Goal: Task Accomplishment & Management: Manage account settings

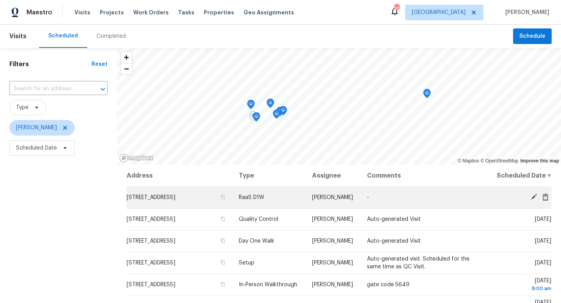
click at [533, 200] on icon at bounding box center [534, 197] width 6 height 6
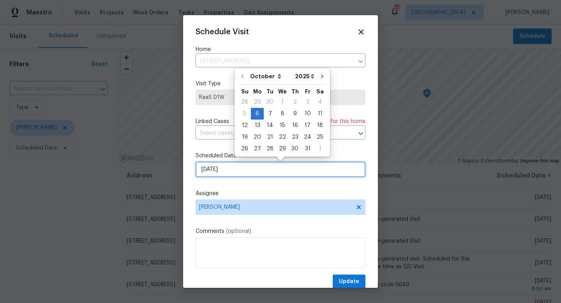
click at [247, 166] on input "[DATE]" at bounding box center [281, 170] width 170 height 16
click at [265, 111] on div "7" at bounding box center [270, 113] width 12 height 11
type input "10/7/2025"
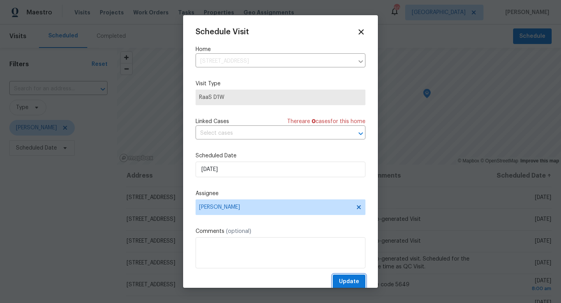
click at [343, 279] on span "Update" at bounding box center [349, 282] width 20 height 10
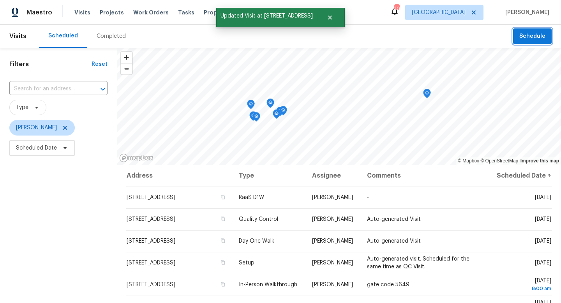
click at [521, 38] on button "Schedule" at bounding box center [533, 36] width 39 height 16
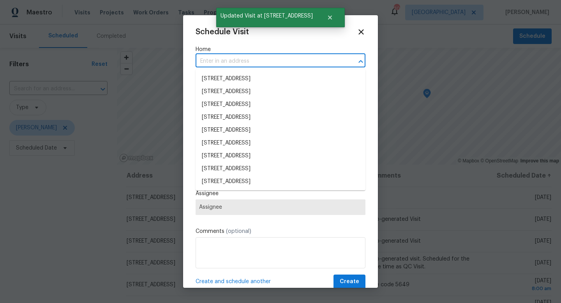
click at [241, 60] on input "text" at bounding box center [270, 61] width 148 height 12
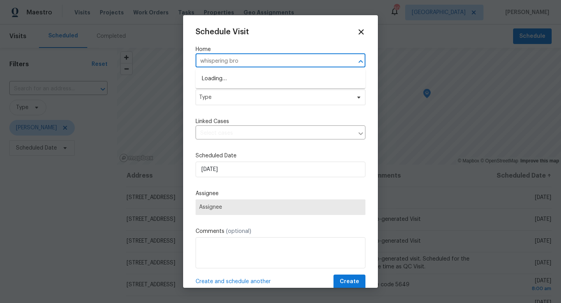
type input "whispering broo"
click at [222, 89] on li "19558 Whispering Brook Dr, Tampa, FL 33647" at bounding box center [281, 91] width 170 height 13
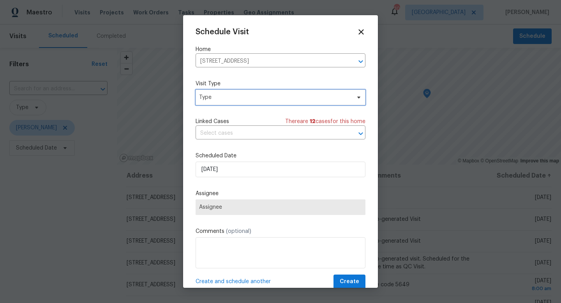
click at [224, 101] on span "Type" at bounding box center [275, 98] width 152 height 8
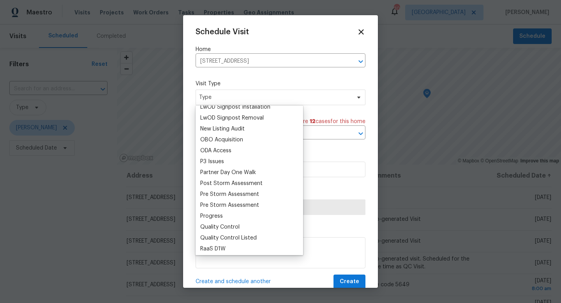
scroll to position [422, 0]
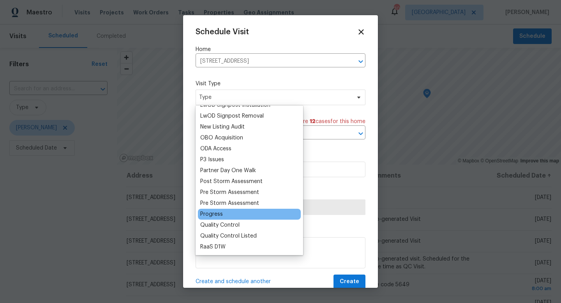
click at [219, 214] on div "Progress" at bounding box center [211, 215] width 23 height 8
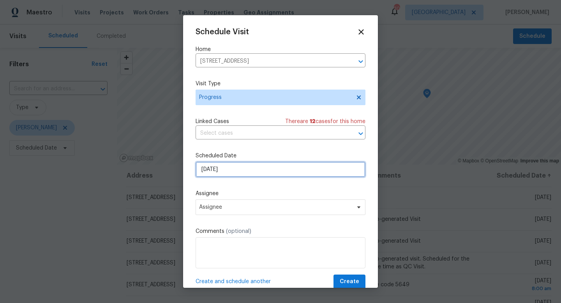
click at [224, 176] on input "[DATE]" at bounding box center [281, 170] width 170 height 16
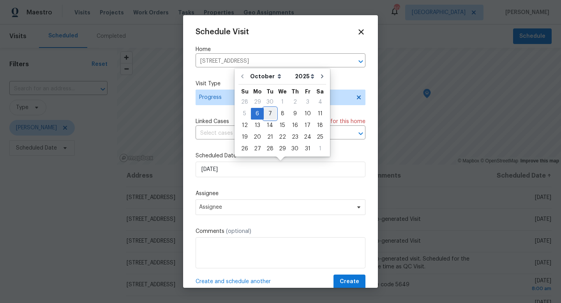
click at [269, 117] on div "7" at bounding box center [270, 113] width 12 height 11
type input "10/7/2025"
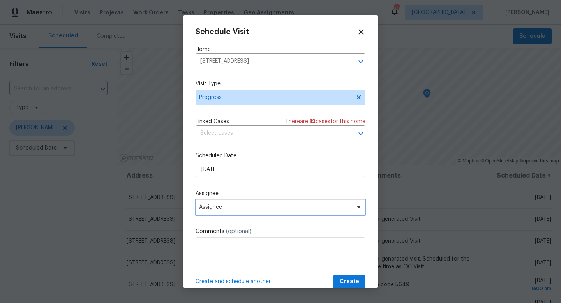
click at [239, 208] on span "Assignee" at bounding box center [275, 207] width 153 height 6
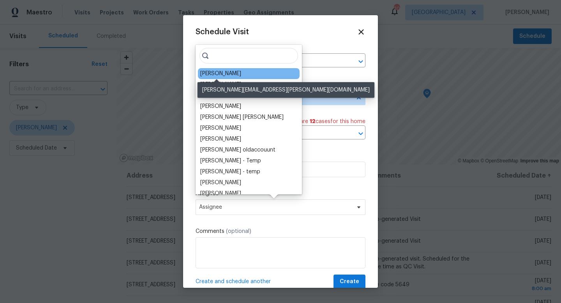
click at [214, 75] on div "[PERSON_NAME]" at bounding box center [220, 74] width 41 height 8
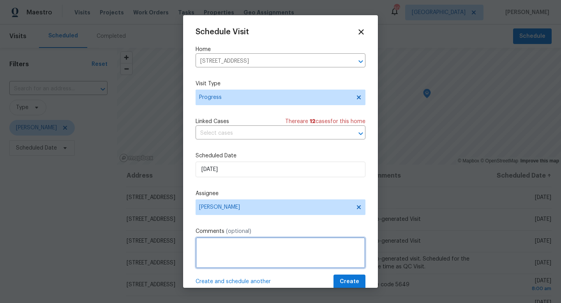
click at [222, 250] on textarea at bounding box center [281, 252] width 170 height 31
type textarea "New photos of kitchen/baths after cabinet paint"
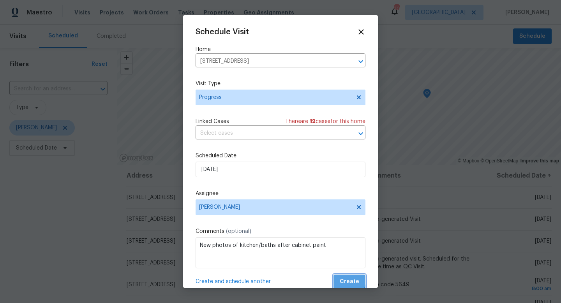
click at [342, 280] on span "Create" at bounding box center [349, 282] width 19 height 10
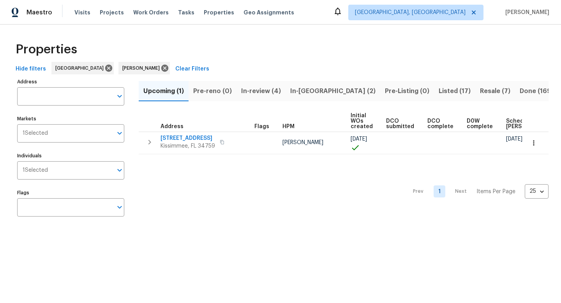
click at [439, 92] on span "Listed (17)" at bounding box center [455, 91] width 32 height 11
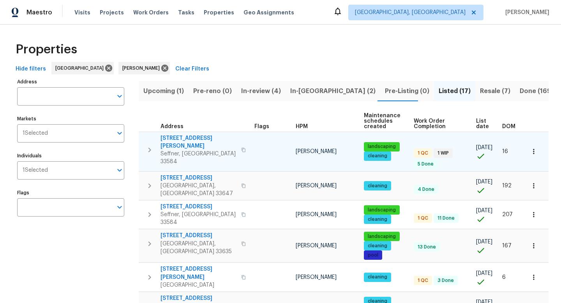
click at [196, 137] on span "[STREET_ADDRESS][PERSON_NAME]" at bounding box center [199, 143] width 76 height 16
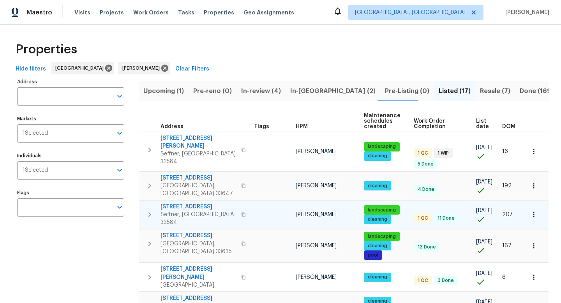
click at [190, 203] on span "5211 Mango Fruit St" at bounding box center [199, 207] width 76 height 8
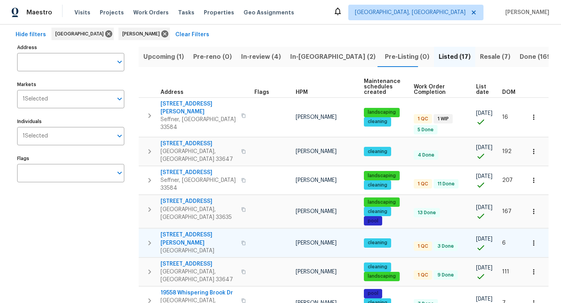
click at [188, 231] on span "4471 Har Paul Cir" at bounding box center [199, 239] width 76 height 16
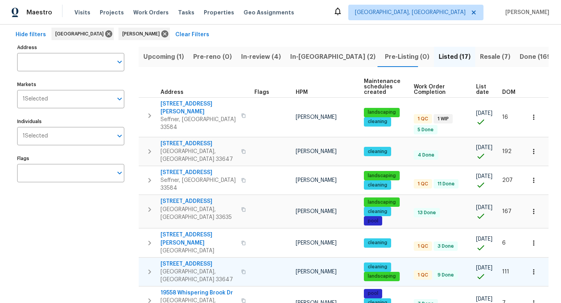
click at [194, 260] on span "19491 Paddock View Dr" at bounding box center [199, 264] width 76 height 8
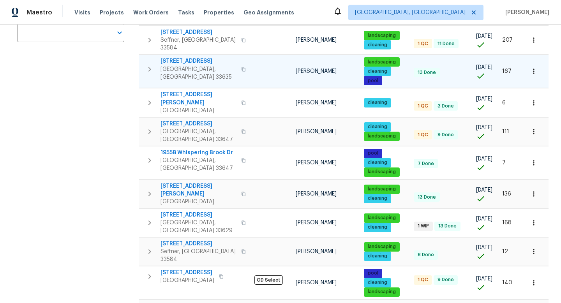
scroll to position [201, 0]
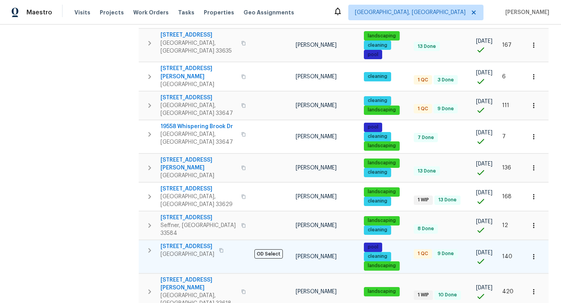
click at [188, 243] on span "6623 Baybrooks Cir" at bounding box center [188, 247] width 54 height 8
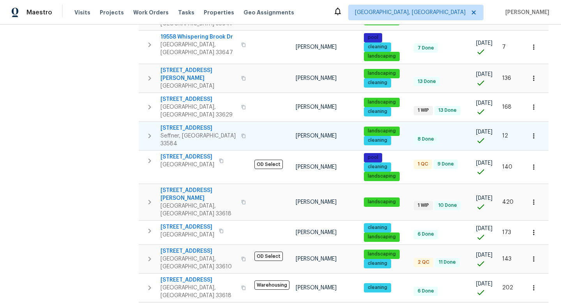
scroll to position [292, 0]
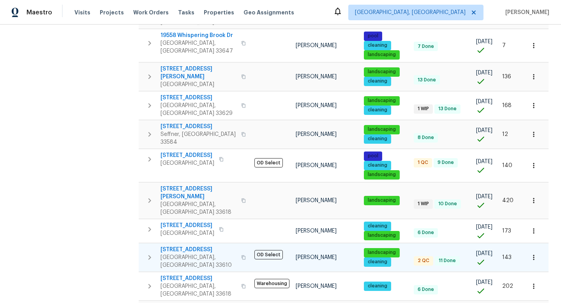
click at [194, 246] on span "[STREET_ADDRESS]" at bounding box center [199, 250] width 76 height 8
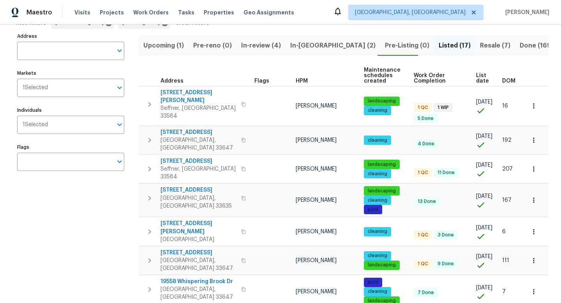
scroll to position [0, 0]
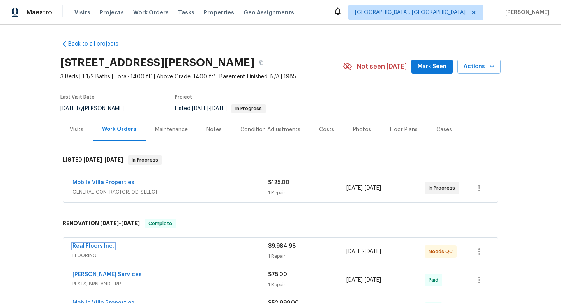
click at [105, 246] on link "Real Floors Inc." at bounding box center [94, 246] width 42 height 5
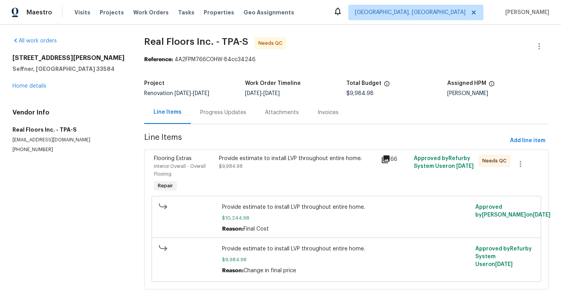
click at [238, 166] on span "$9,984.98" at bounding box center [231, 166] width 24 height 5
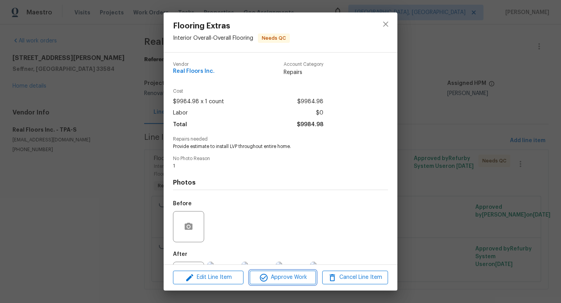
click at [274, 281] on span "Approve Work" at bounding box center [282, 278] width 61 height 10
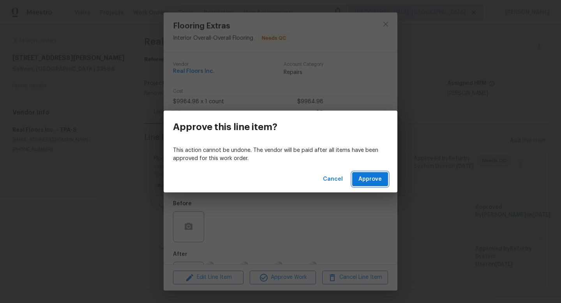
click at [362, 182] on span "Approve" at bounding box center [370, 180] width 23 height 10
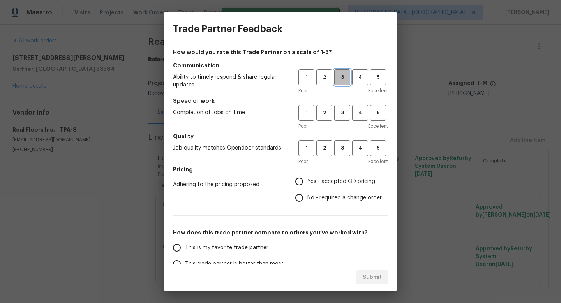
click at [342, 75] on span "3" at bounding box center [342, 77] width 14 height 9
click at [342, 117] on span "3" at bounding box center [342, 112] width 14 height 9
click at [343, 152] on span "3" at bounding box center [342, 148] width 14 height 9
click at [324, 180] on span "Yes - accepted OD pricing" at bounding box center [342, 182] width 68 height 8
click at [308, 180] on input "Yes - accepted OD pricing" at bounding box center [299, 182] width 16 height 16
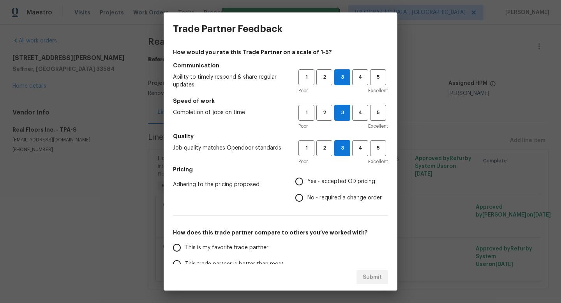
radio input "true"
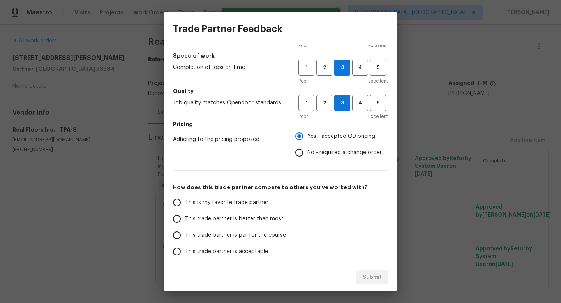
click at [223, 237] on span "This trade partner is par for the course" at bounding box center [235, 236] width 101 height 8
click at [185, 237] on input "This trade partner is par for the course" at bounding box center [177, 235] width 16 height 16
click at [377, 278] on span "Submit" at bounding box center [372, 278] width 19 height 10
radio input "true"
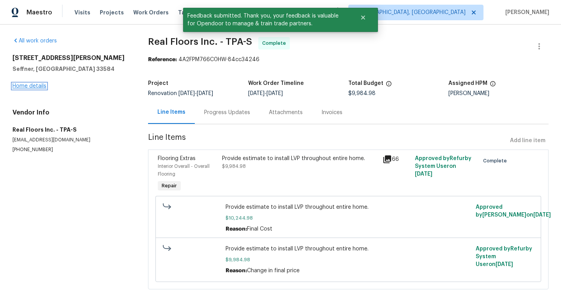
click at [39, 86] on link "Home details" at bounding box center [29, 85] width 34 height 5
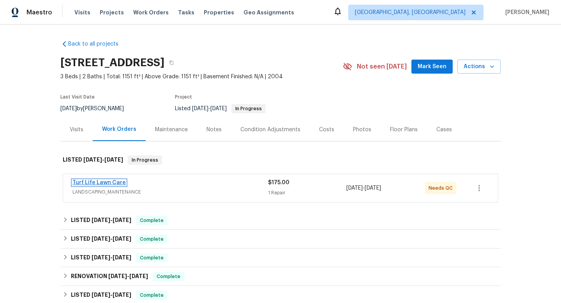
click at [119, 184] on link "Turf Life Lawn Care" at bounding box center [99, 182] width 53 height 5
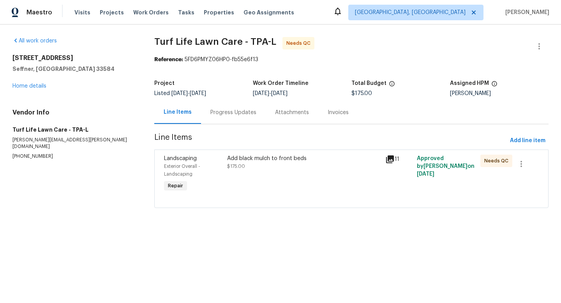
click at [246, 179] on div "Add black mulch to front beds $175.00" at bounding box center [304, 174] width 158 height 44
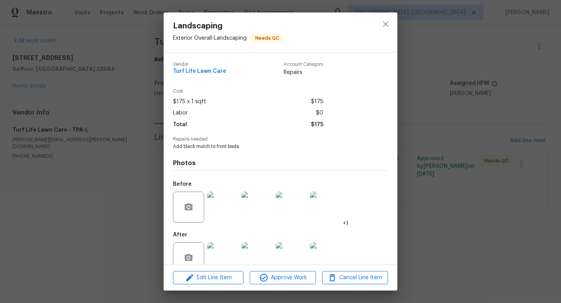
scroll to position [17, 0]
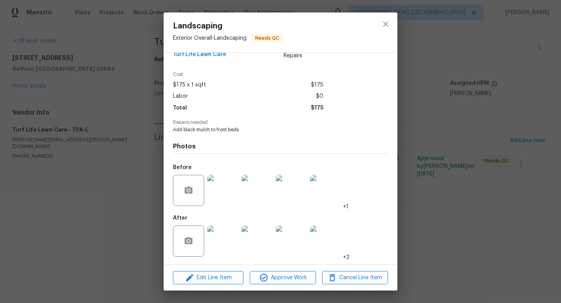
click at [220, 242] on img at bounding box center [222, 241] width 31 height 31
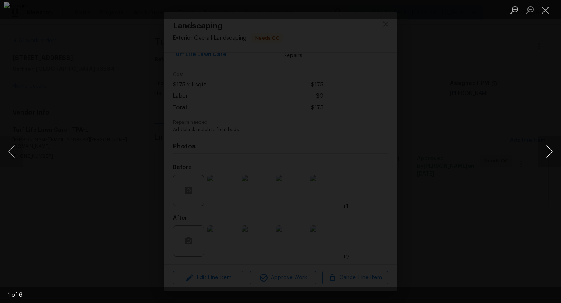
click at [553, 150] on button "Next image" at bounding box center [549, 151] width 23 height 31
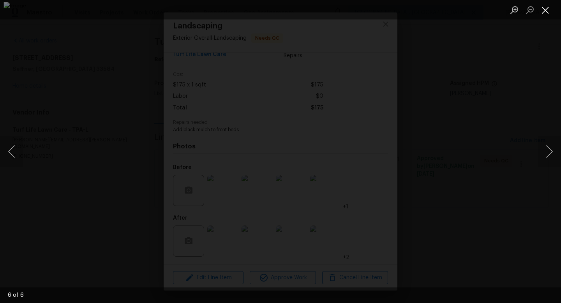
click at [549, 14] on button "Close lightbox" at bounding box center [546, 10] width 16 height 14
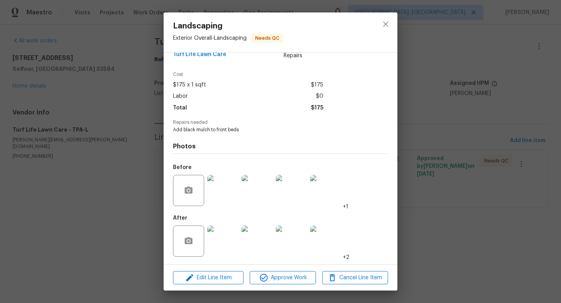
click at [281, 269] on div "Edit Line Item Approve Work Cancel Line Item" at bounding box center [281, 278] width 234 height 26
click at [281, 273] on button "Approve Work" at bounding box center [283, 278] width 66 height 14
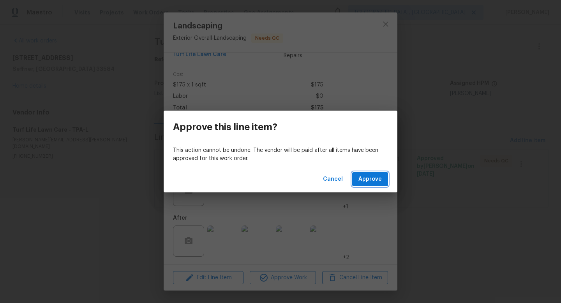
click at [373, 181] on span "Approve" at bounding box center [370, 180] width 23 height 10
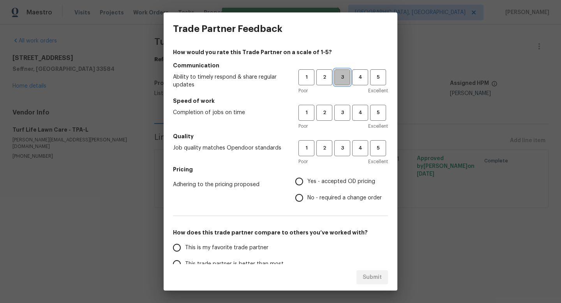
click at [344, 81] on span "3" at bounding box center [342, 77] width 14 height 9
click at [344, 123] on div "Poor Excellent" at bounding box center [344, 126] width 90 height 8
click at [344, 118] on button "3" at bounding box center [343, 113] width 16 height 16
click at [344, 149] on span "3" at bounding box center [342, 148] width 14 height 9
click at [336, 184] on span "Yes - accepted OD pricing" at bounding box center [342, 182] width 68 height 8
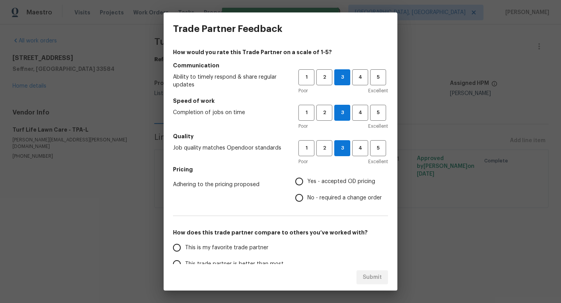
click at [308, 184] on input "Yes - accepted OD pricing" at bounding box center [299, 182] width 16 height 16
radio input "true"
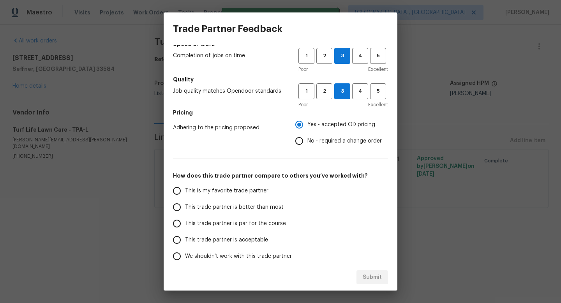
scroll to position [57, 0]
click at [225, 225] on span "This trade partner is par for the course" at bounding box center [235, 224] width 101 height 8
click at [185, 225] on input "This trade partner is par for the course" at bounding box center [177, 223] width 16 height 16
click at [378, 272] on button "Submit" at bounding box center [373, 278] width 32 height 14
radio input "true"
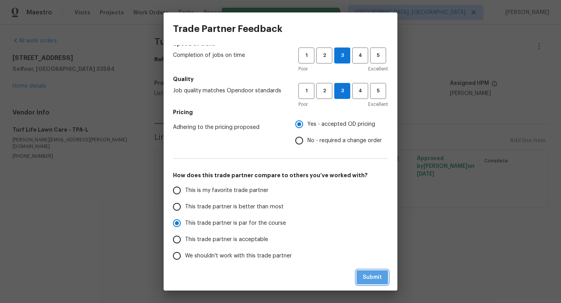
radio input "false"
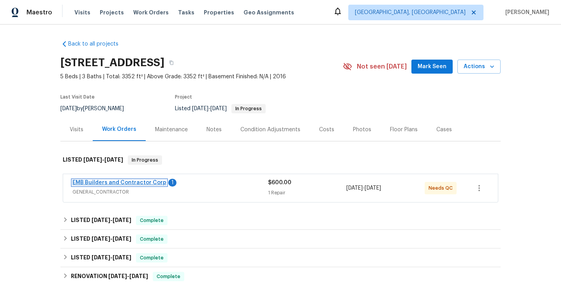
click at [131, 180] on link "EMB Builders and Contractor Corp" at bounding box center [120, 182] width 94 height 5
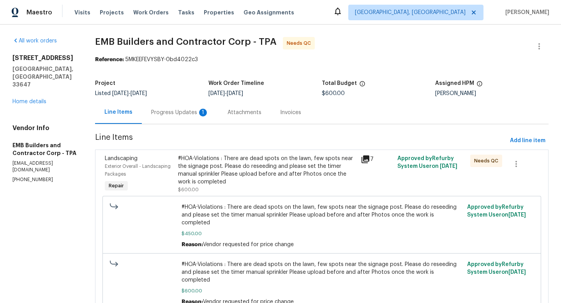
click at [174, 110] on div "Progress Updates 1" at bounding box center [180, 113] width 58 height 8
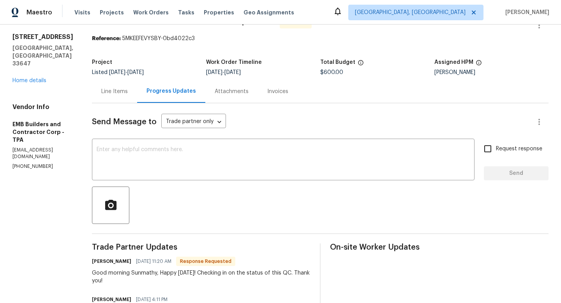
scroll to position [22, 0]
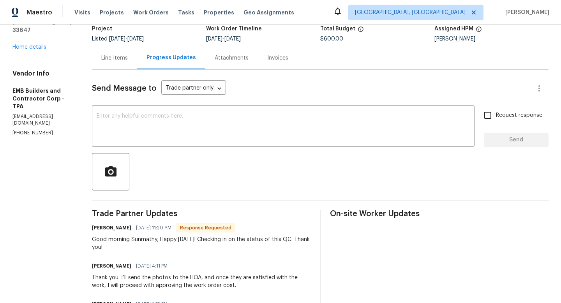
click at [104, 62] on div "Line Items" at bounding box center [114, 57] width 45 height 23
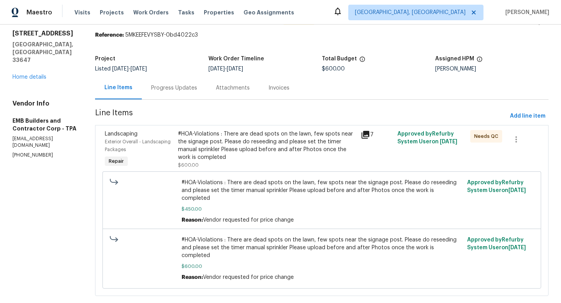
click at [253, 151] on div "#HOA-Violations : There are dead spots on the lawn, few spots near the signage …" at bounding box center [267, 145] width 178 height 31
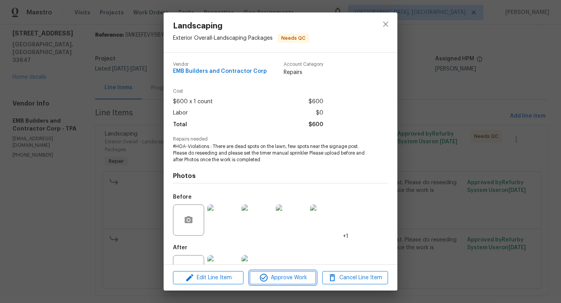
click at [271, 278] on span "Approve Work" at bounding box center [282, 278] width 61 height 10
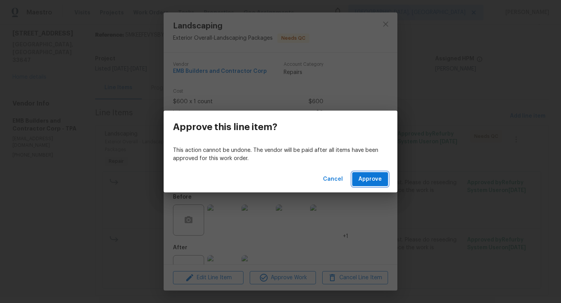
click at [373, 185] on button "Approve" at bounding box center [370, 179] width 36 height 14
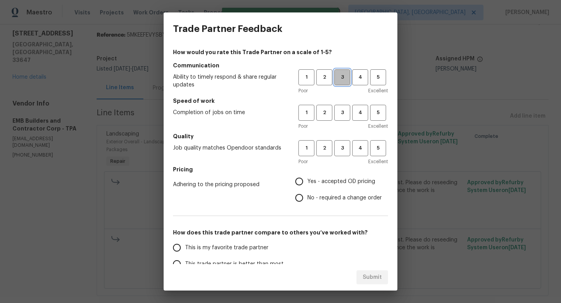
click at [344, 83] on button "3" at bounding box center [343, 77] width 16 height 16
click at [344, 104] on h5 "Speed of work" at bounding box center [280, 101] width 215 height 8
click at [344, 122] on div "Poor Excellent" at bounding box center [344, 126] width 90 height 8
click at [344, 147] on span "3" at bounding box center [342, 148] width 14 height 9
click at [344, 112] on span "3" at bounding box center [342, 112] width 14 height 9
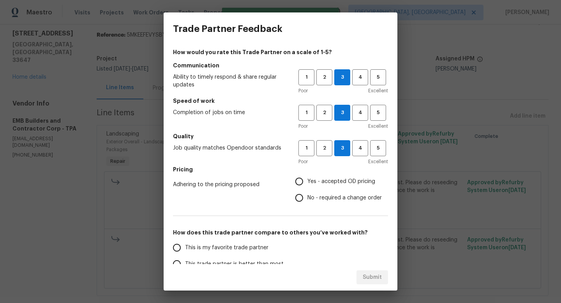
click at [300, 183] on input "Yes - accepted OD pricing" at bounding box center [299, 182] width 16 height 16
radio input "true"
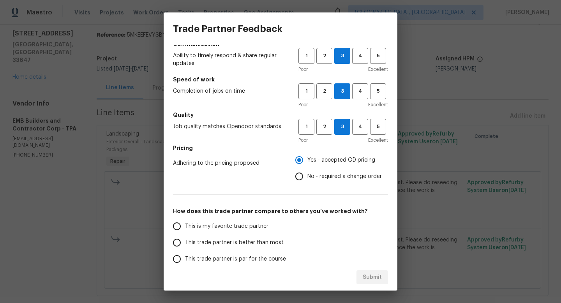
scroll to position [25, 0]
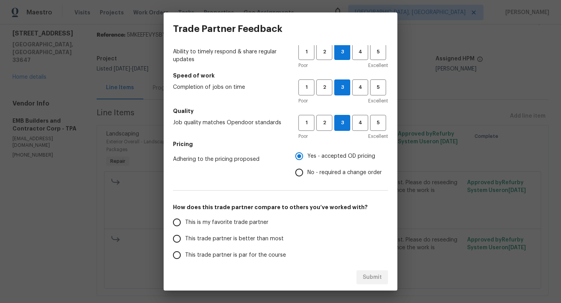
click at [205, 248] on label "This trade partner is par for the course" at bounding box center [230, 255] width 123 height 16
click at [185, 248] on input "This trade partner is par for the course" at bounding box center [177, 255] width 16 height 16
click at [373, 280] on span "Submit" at bounding box center [372, 278] width 19 height 10
radio input "true"
radio input "false"
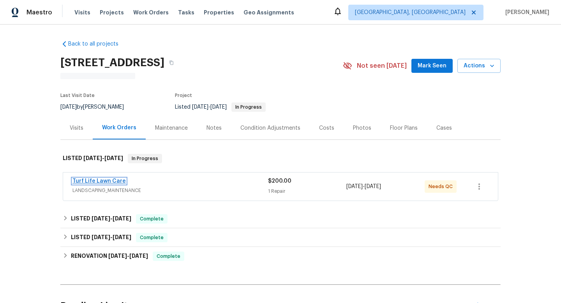
click at [115, 179] on link "Turf Life Lawn Care" at bounding box center [99, 181] width 53 height 5
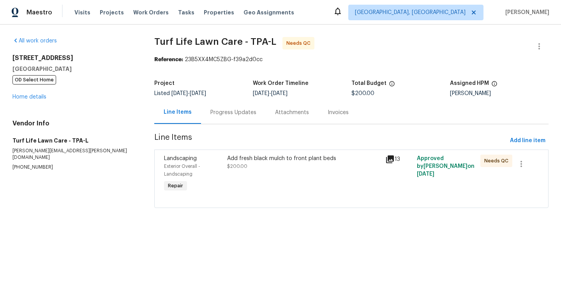
click at [253, 179] on div "Add fresh black mulch to front plant beds $200.00" at bounding box center [304, 174] width 158 height 44
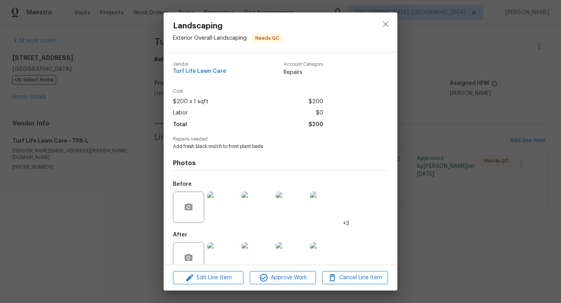
click at [228, 254] on img at bounding box center [222, 258] width 31 height 31
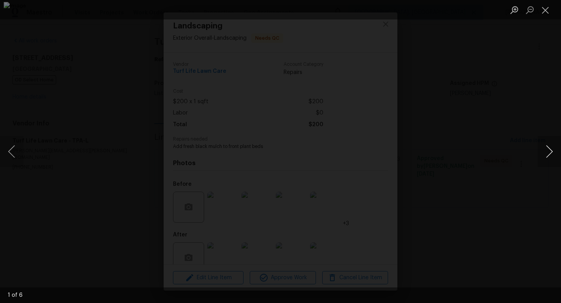
click at [545, 152] on button "Next image" at bounding box center [549, 151] width 23 height 31
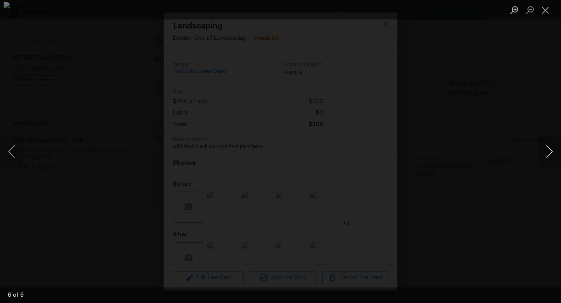
click at [545, 152] on button "Next image" at bounding box center [549, 151] width 23 height 31
click at [547, 13] on button "Close lightbox" at bounding box center [546, 10] width 16 height 14
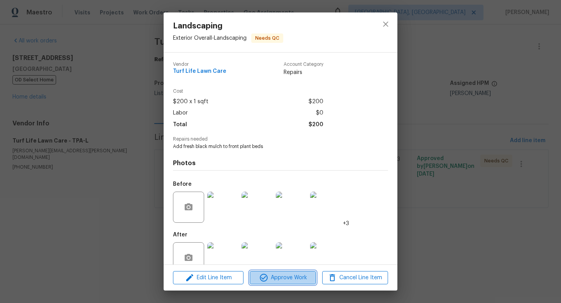
click at [290, 274] on span "Approve Work" at bounding box center [282, 278] width 61 height 10
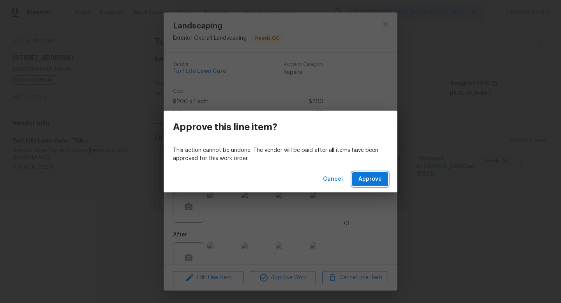
click at [356, 176] on button "Approve" at bounding box center [370, 179] width 36 height 14
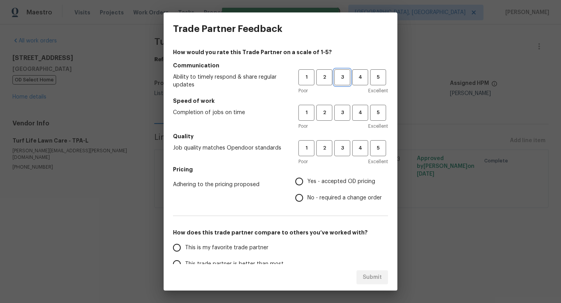
click at [342, 77] on span "3" at bounding box center [342, 77] width 14 height 9
click at [342, 117] on button "3" at bounding box center [343, 113] width 16 height 16
click at [340, 145] on span "3" at bounding box center [342, 148] width 14 height 9
click at [329, 184] on span "Yes - accepted OD pricing" at bounding box center [342, 182] width 68 height 8
click at [308, 184] on input "Yes - accepted OD pricing" at bounding box center [299, 182] width 16 height 16
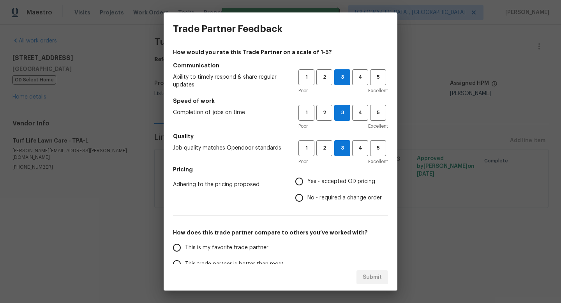
radio input "true"
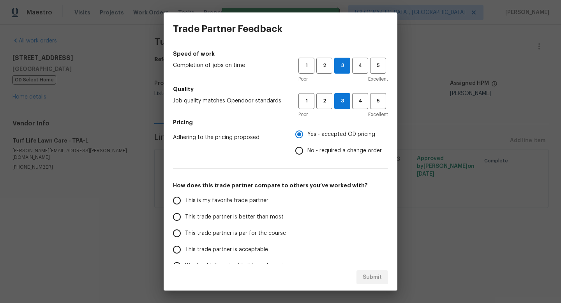
scroll to position [58, 0]
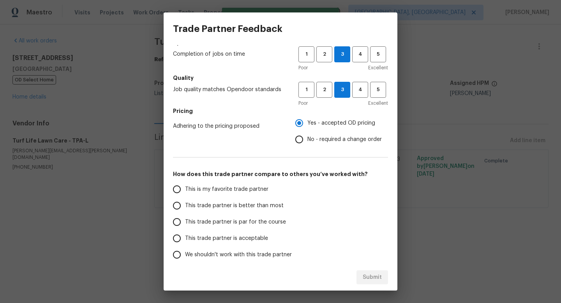
click at [211, 220] on span "This trade partner is par for the course" at bounding box center [235, 222] width 101 height 8
click at [185, 220] on input "This trade partner is par for the course" at bounding box center [177, 222] width 16 height 16
click at [379, 272] on button "Submit" at bounding box center [373, 278] width 32 height 14
radio input "true"
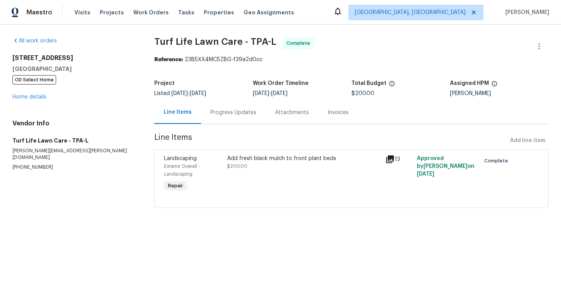
radio input "false"
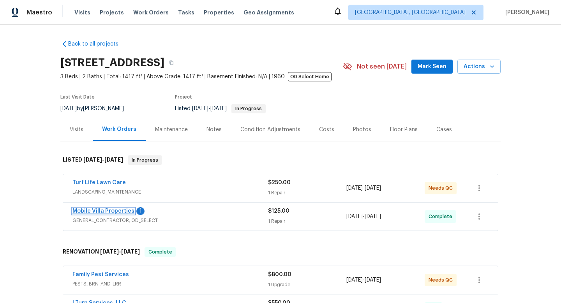
click at [120, 210] on link "Mobile Villa Properties" at bounding box center [104, 211] width 62 height 5
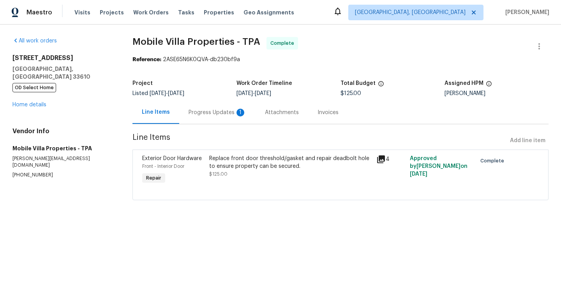
click at [246, 183] on div "Replace front door threshold/gasket and repair deadbolt hole to ensure property…" at bounding box center [290, 170] width 167 height 36
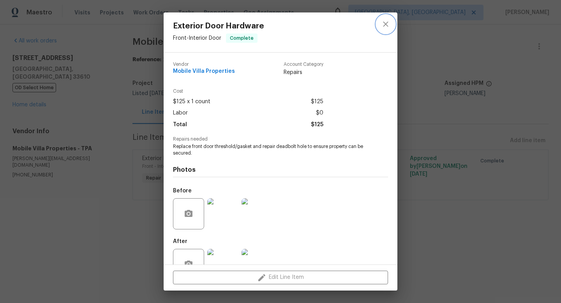
click at [383, 25] on icon "close" at bounding box center [385, 23] width 9 height 9
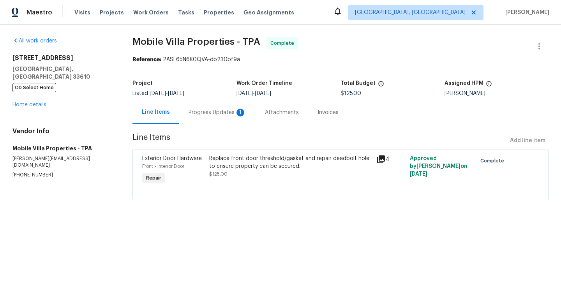
click at [215, 112] on div "Progress Updates 1" at bounding box center [218, 113] width 58 height 8
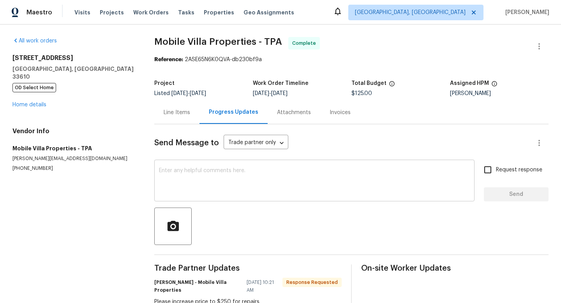
scroll to position [16, 0]
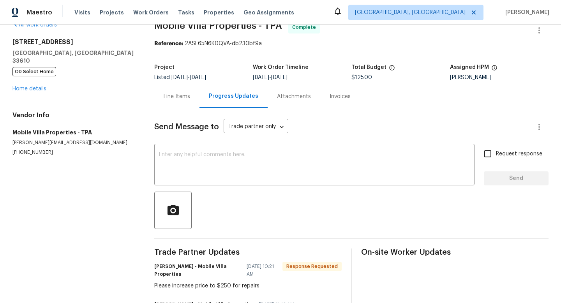
click at [184, 101] on div "Line Items" at bounding box center [176, 96] width 45 height 23
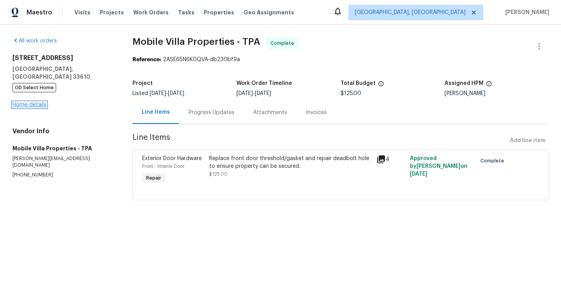
click at [39, 102] on link "Home details" at bounding box center [29, 104] width 34 height 5
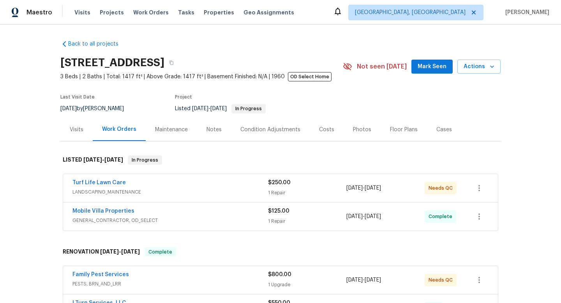
scroll to position [36, 0]
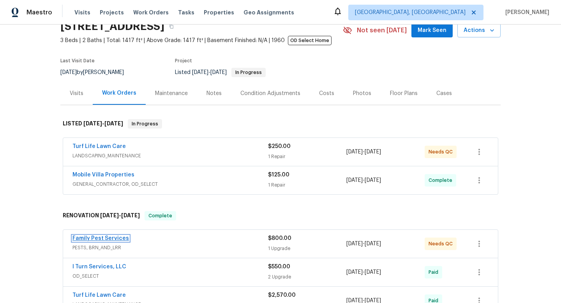
click at [85, 239] on link "Family Pest Services" at bounding box center [101, 238] width 57 height 5
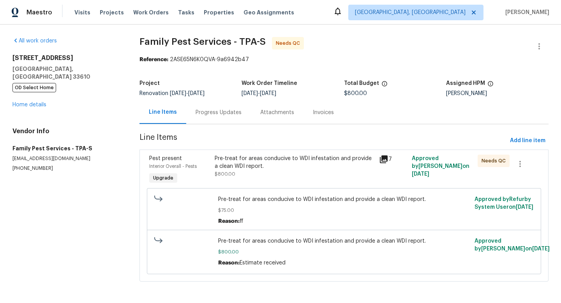
click at [241, 168] on div "Pre-treat for areas conducive to WDI infestation and provide a clean WDI report." at bounding box center [295, 163] width 160 height 16
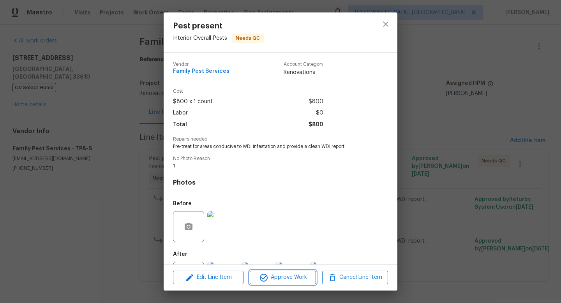
click at [274, 276] on span "Approve Work" at bounding box center [282, 278] width 61 height 10
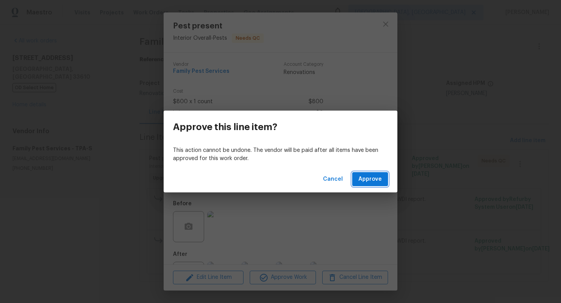
click at [386, 175] on button "Approve" at bounding box center [370, 179] width 36 height 14
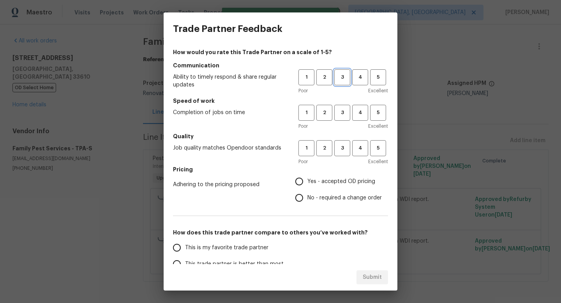
click at [339, 76] on span "3" at bounding box center [342, 77] width 14 height 9
click at [339, 110] on span "3" at bounding box center [342, 112] width 14 height 9
click at [340, 152] on span "3" at bounding box center [342, 148] width 14 height 9
click at [327, 175] on label "Yes - accepted OD pricing" at bounding box center [336, 182] width 91 height 16
click at [308, 175] on input "Yes - accepted OD pricing" at bounding box center [299, 182] width 16 height 16
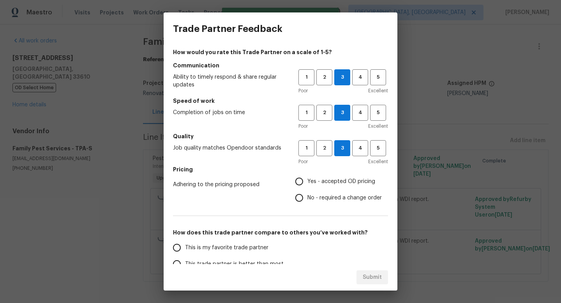
radio input "true"
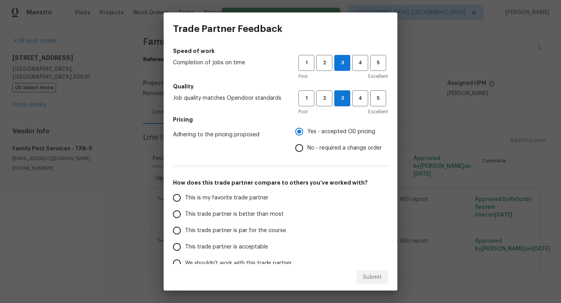
scroll to position [50, 0]
click at [232, 232] on span "This trade partner is par for the course" at bounding box center [235, 231] width 101 height 8
click at [185, 232] on input "This trade partner is par for the course" at bounding box center [177, 230] width 16 height 16
click at [375, 283] on button "Submit" at bounding box center [373, 278] width 32 height 14
radio input "true"
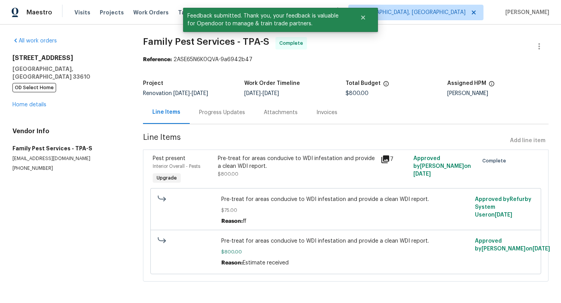
click at [28, 93] on div "3410 Grove Street Cir Tampa, FL 33610 OD Select Home Home details" at bounding box center [68, 81] width 112 height 55
click at [28, 94] on div "3410 Grove Street Cir Tampa, FL 33610 OD Select Home Home details" at bounding box center [68, 81] width 112 height 55
click at [29, 102] on link "Home details" at bounding box center [29, 104] width 34 height 5
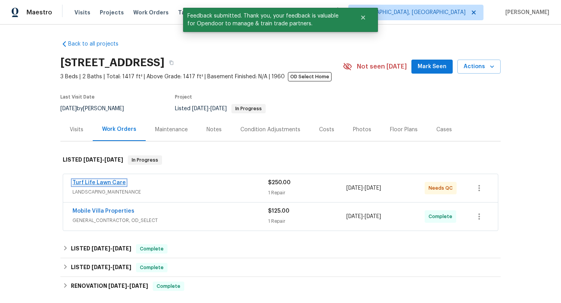
click at [94, 183] on link "Turf Life Lawn Care" at bounding box center [99, 182] width 53 height 5
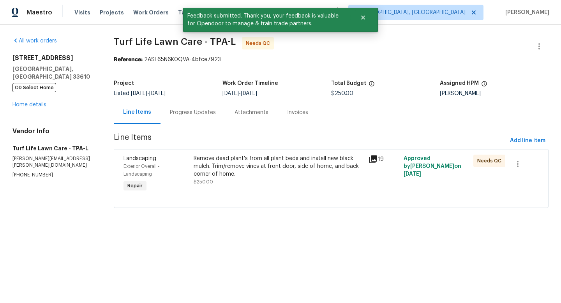
click at [231, 175] on div "Remove dead plant's from all plant beds and install new black mulch. Trim/remov…" at bounding box center [279, 166] width 170 height 23
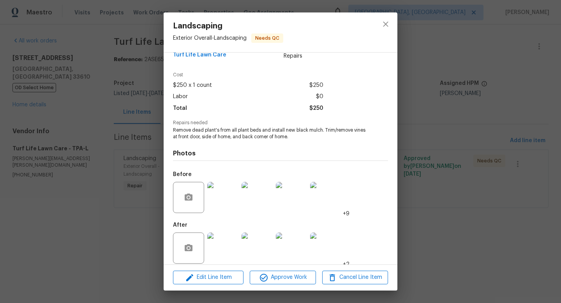
scroll to position [23, 0]
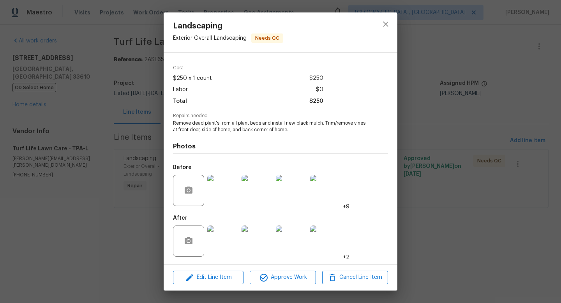
click at [231, 230] on img at bounding box center [222, 241] width 31 height 31
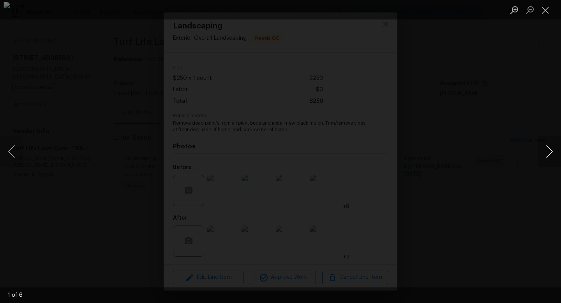
click at [547, 149] on button "Next image" at bounding box center [549, 151] width 23 height 31
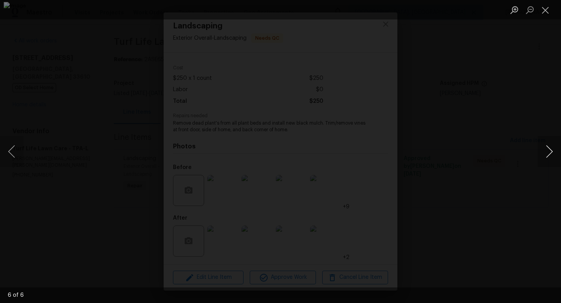
click at [547, 149] on button "Next image" at bounding box center [549, 151] width 23 height 31
click at [549, 11] on button "Close lightbox" at bounding box center [546, 10] width 16 height 14
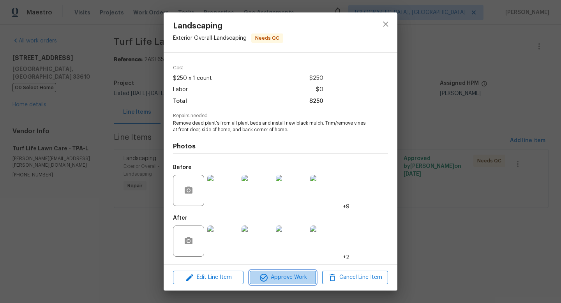
click at [268, 282] on icon "button" at bounding box center [263, 277] width 9 height 9
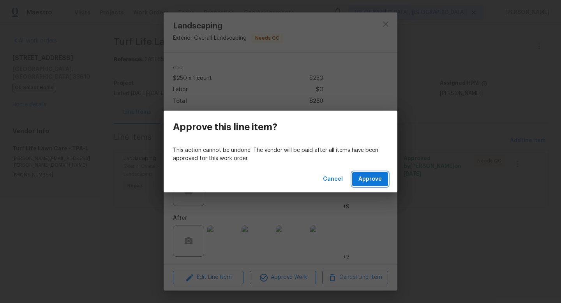
click at [359, 176] on span "Approve" at bounding box center [370, 180] width 23 height 10
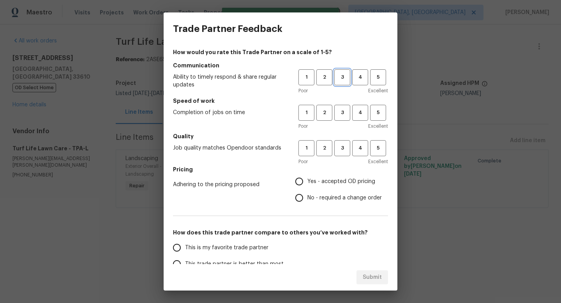
click at [347, 76] on span "3" at bounding box center [342, 77] width 14 height 9
click at [343, 119] on button "3" at bounding box center [343, 113] width 16 height 16
click at [341, 142] on button "3" at bounding box center [343, 148] width 16 height 16
click at [336, 181] on span "Yes - accepted OD pricing" at bounding box center [342, 182] width 68 height 8
click at [308, 181] on input "Yes - accepted OD pricing" at bounding box center [299, 182] width 16 height 16
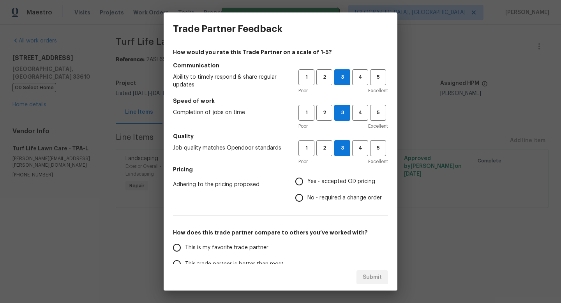
radio input "true"
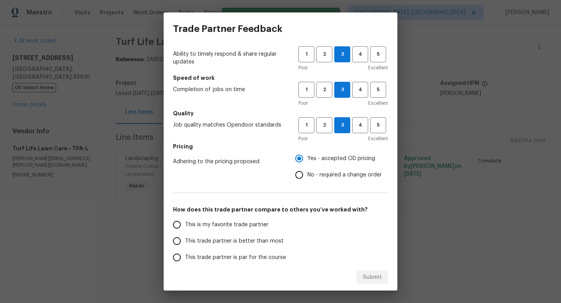
scroll to position [27, 0]
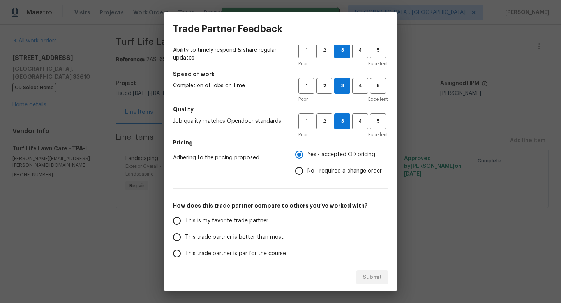
click at [251, 253] on span "This trade partner is par for the course" at bounding box center [235, 254] width 101 height 8
click at [185, 253] on input "This trade partner is par for the course" at bounding box center [177, 254] width 16 height 16
click at [375, 275] on span "Submit" at bounding box center [372, 278] width 19 height 10
radio input "true"
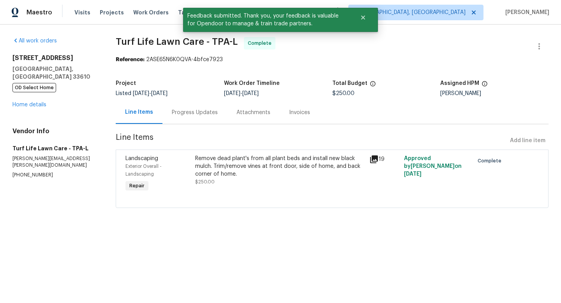
click at [39, 101] on div "3410 Grove Street Cir Tampa, FL 33610 OD Select Home Home details" at bounding box center [54, 81] width 85 height 55
click at [39, 100] on div "3410 Grove Street Cir Tampa, FL 33610 OD Select Home Home details" at bounding box center [54, 81] width 85 height 55
click at [39, 102] on link "Home details" at bounding box center [29, 104] width 34 height 5
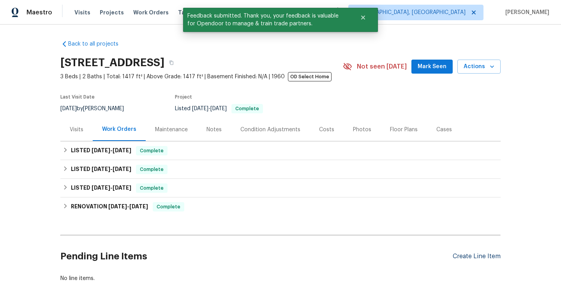
click at [461, 260] on div "Create Line Item" at bounding box center [477, 256] width 48 height 7
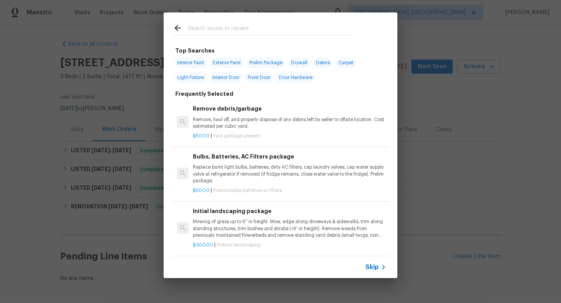
click at [223, 27] on input "text" at bounding box center [270, 29] width 165 height 12
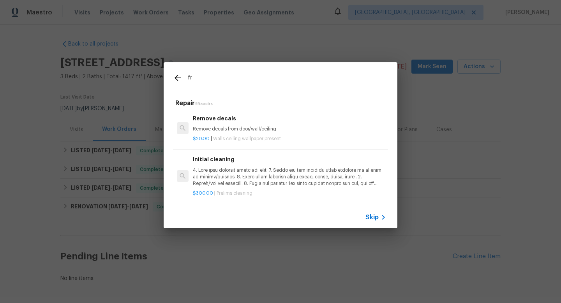
type input "f"
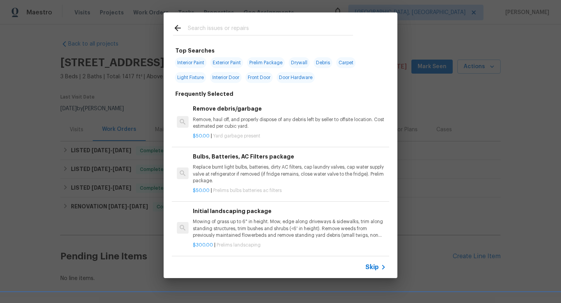
click at [366, 269] on span "Skip" at bounding box center [372, 268] width 13 height 8
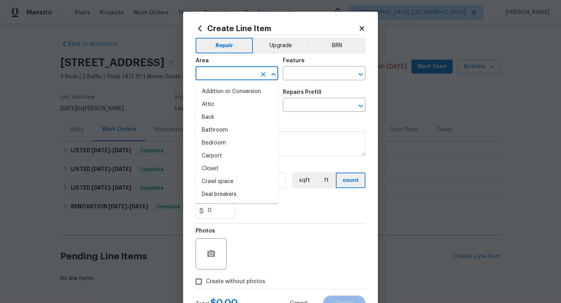
click at [212, 76] on input "text" at bounding box center [226, 74] width 61 height 12
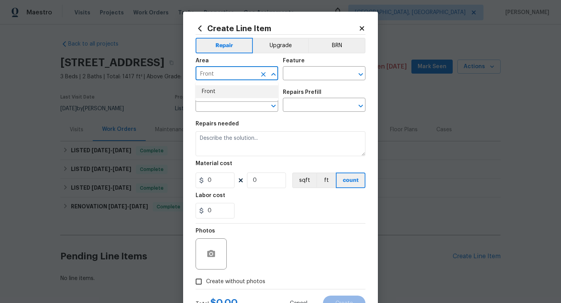
type input "Front"
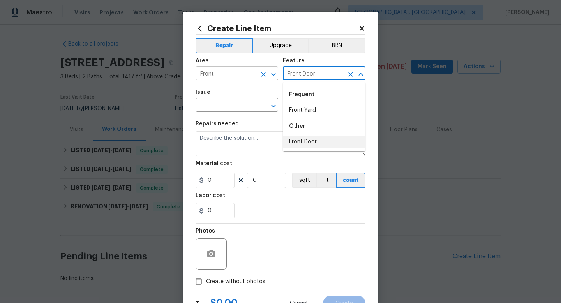
type input "Front Door"
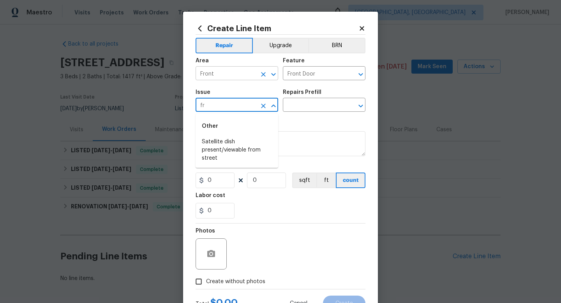
type input "f"
type input "Exterior Door Hardware"
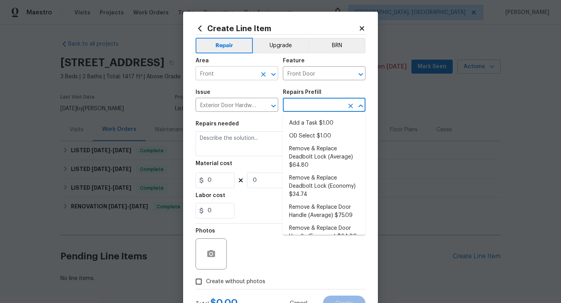
type input "Interior Door"
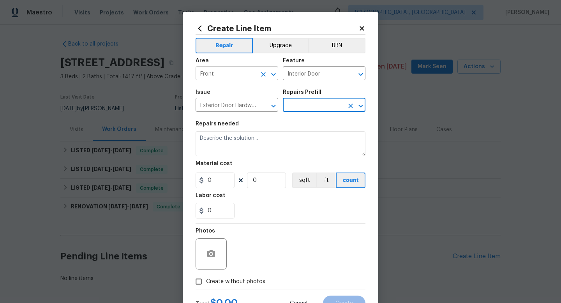
type input "Add a Task $1.00"
type textarea "HPM to detail"
type input "1"
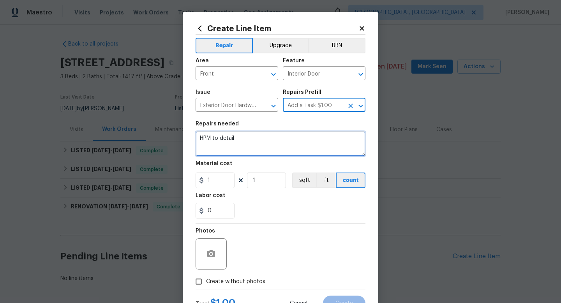
click at [230, 148] on textarea "HPM to detail" at bounding box center [281, 143] width 170 height 25
type textarea "Difference from previous LWO."
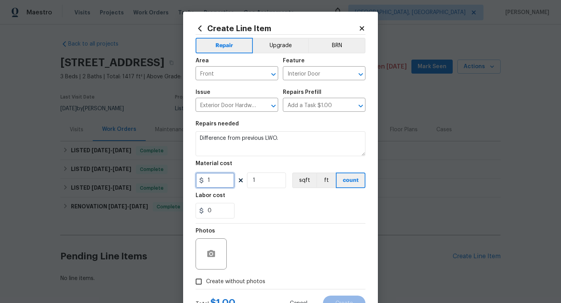
click at [217, 185] on input "1" at bounding box center [215, 181] width 39 height 16
type input "125"
click at [225, 289] on label "Create without photos" at bounding box center [228, 281] width 74 height 15
click at [206, 289] on input "Create without photos" at bounding box center [198, 281] width 15 height 15
checkbox input "true"
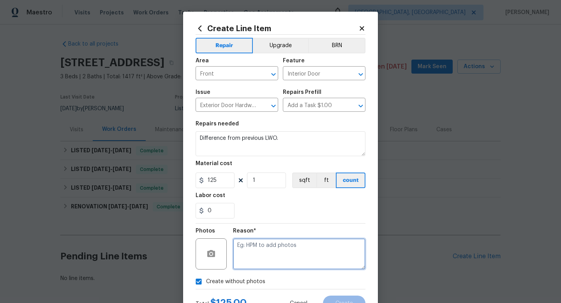
click at [258, 266] on textarea at bounding box center [299, 254] width 133 height 31
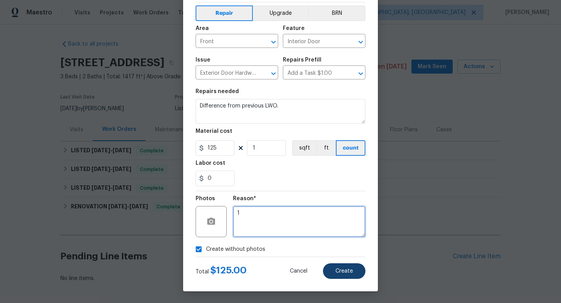
type textarea "1"
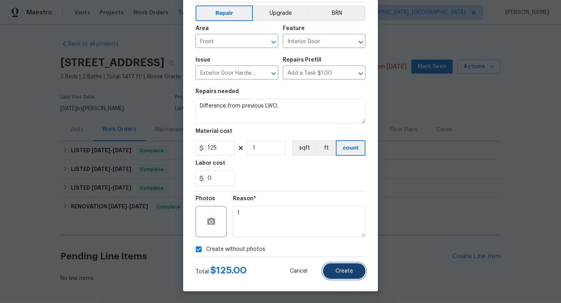
click at [337, 271] on span "Create" at bounding box center [345, 272] width 18 height 6
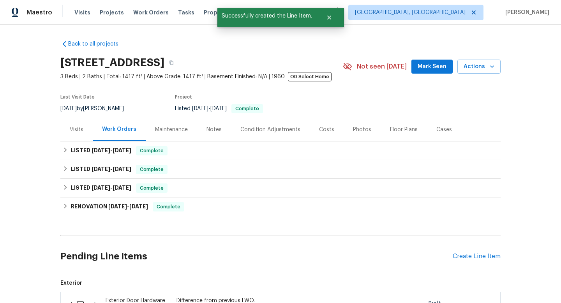
scroll to position [23, 0]
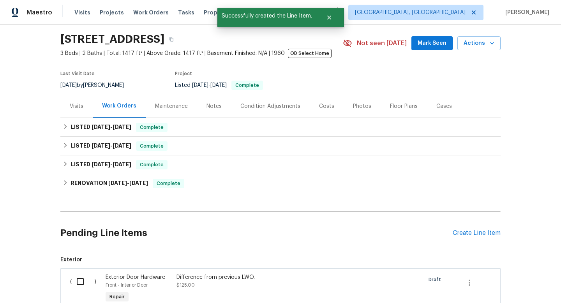
click at [85, 280] on input "checkbox" at bounding box center [83, 282] width 22 height 16
checkbox input "true"
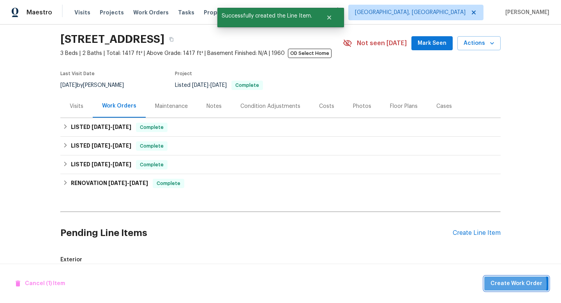
click at [498, 285] on span "Create Work Order" at bounding box center [517, 284] width 52 height 10
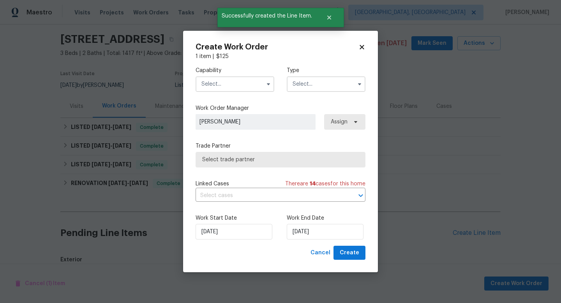
click at [230, 87] on input "text" at bounding box center [235, 84] width 79 height 16
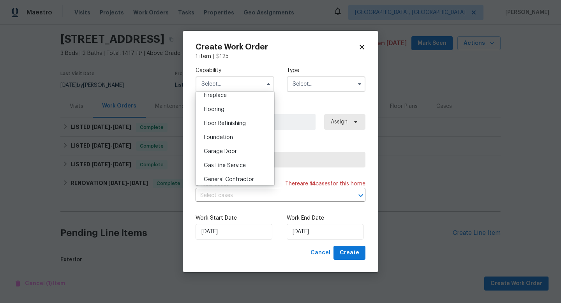
scroll to position [358, 0]
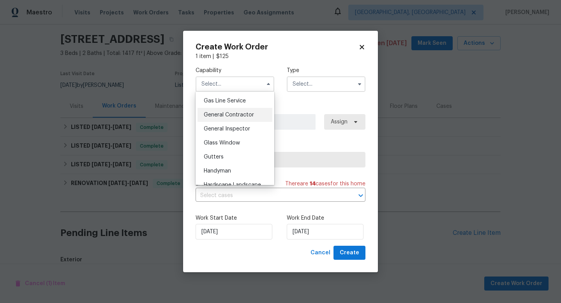
click at [230, 117] on span "General Contractor" at bounding box center [229, 114] width 50 height 5
type input "General Contractor"
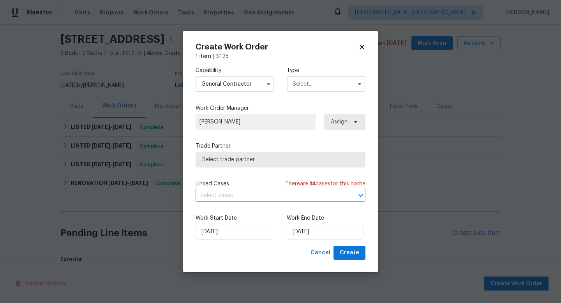
click at [308, 89] on input "text" at bounding box center [326, 84] width 79 height 16
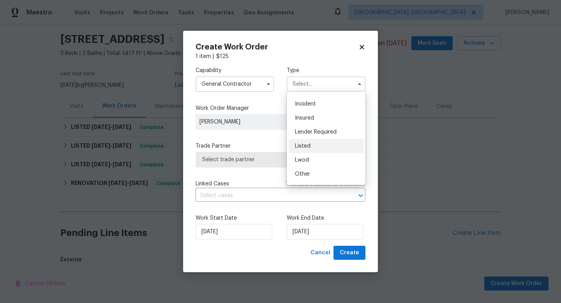
scroll to position [25, 0]
click at [308, 149] on div "Listed" at bounding box center [326, 146] width 75 height 14
type input "Listed"
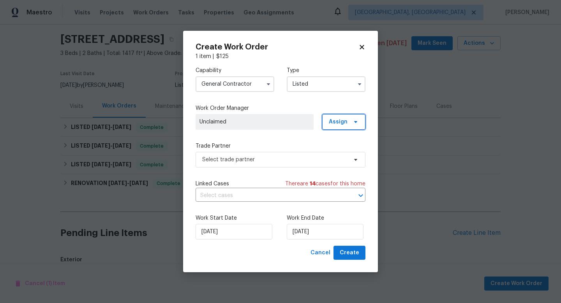
click at [335, 124] on span "Assign" at bounding box center [338, 122] width 19 height 8
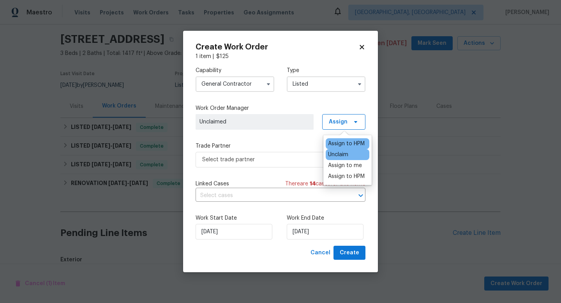
click at [336, 142] on div "Assign to HPM" at bounding box center [346, 144] width 37 height 8
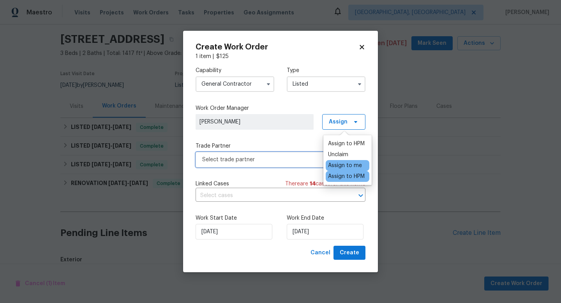
click at [266, 159] on span "Select trade partner" at bounding box center [274, 160] width 145 height 8
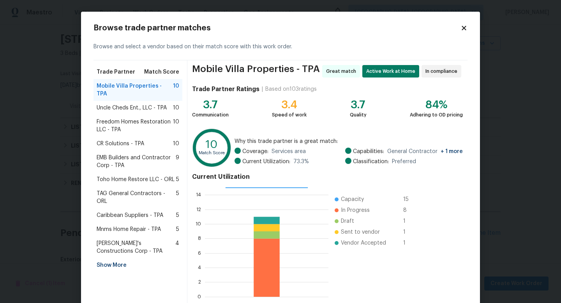
scroll to position [41, 0]
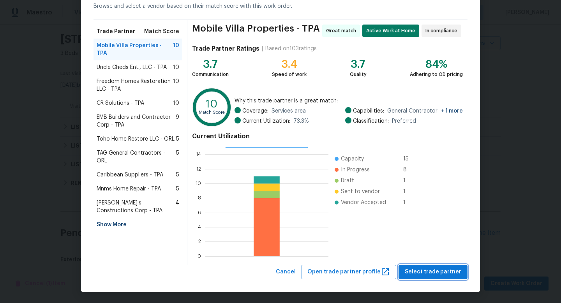
click at [430, 276] on span "Select trade partner" at bounding box center [433, 272] width 57 height 10
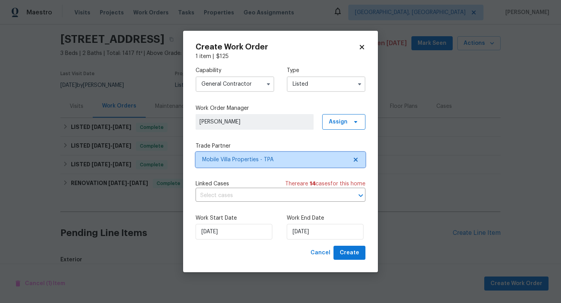
scroll to position [0, 0]
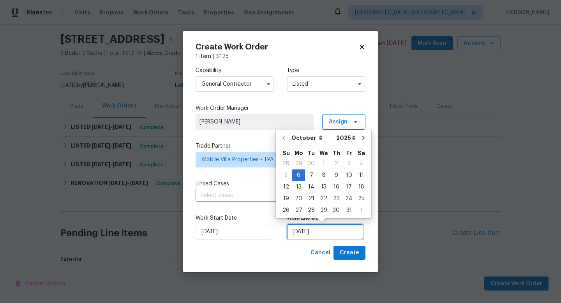
click at [325, 230] on input "[DATE]" at bounding box center [325, 232] width 77 height 16
click at [321, 176] on div "8" at bounding box center [324, 175] width 12 height 11
type input "10/8/2025"
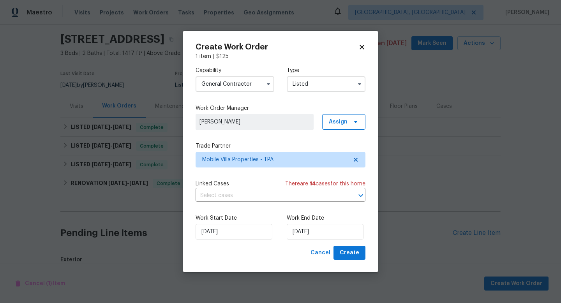
click at [350, 263] on div "Create Work Order 1 item | $ 125 Capability General Contractor Type Listed Work…" at bounding box center [280, 152] width 195 height 242
click at [350, 256] on span "Create" at bounding box center [349, 253] width 19 height 10
checkbox input "false"
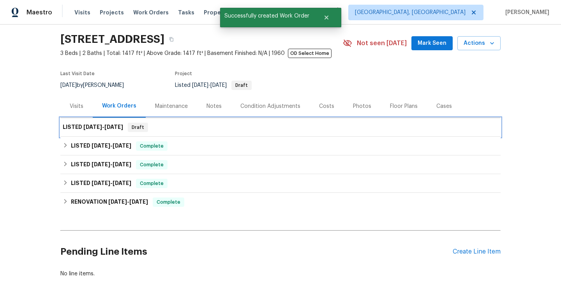
click at [112, 129] on span "10/8/25" at bounding box center [113, 126] width 19 height 5
click at [430, 45] on span "Mark Seen" at bounding box center [432, 44] width 29 height 10
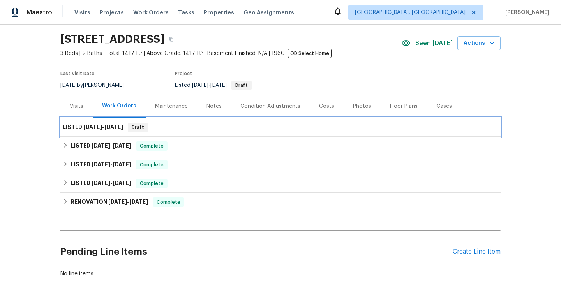
click at [188, 135] on div "LISTED 10/6/25 - 10/8/25 Draft" at bounding box center [280, 127] width 441 height 19
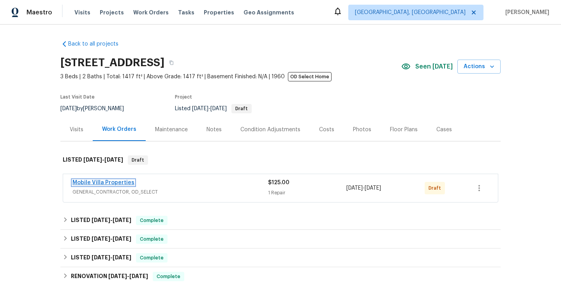
click at [117, 181] on link "Mobile Villa Properties" at bounding box center [104, 182] width 62 height 5
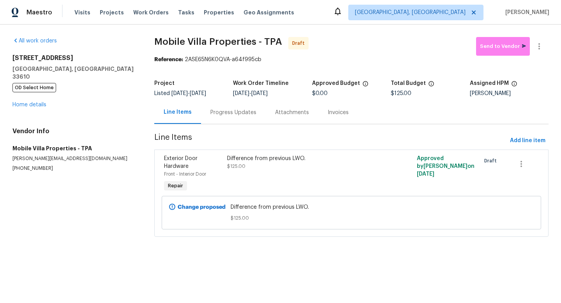
click at [312, 171] on div "Difference from previous LWO. $125.00" at bounding box center [304, 174] width 158 height 44
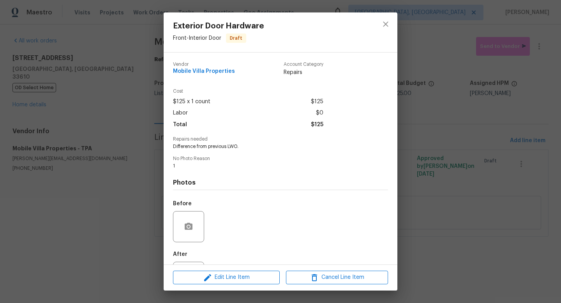
click at [482, 221] on div "Exterior Door Hardware Front - Interior Door Draft Vendor Mobile Villa Properti…" at bounding box center [280, 151] width 561 height 303
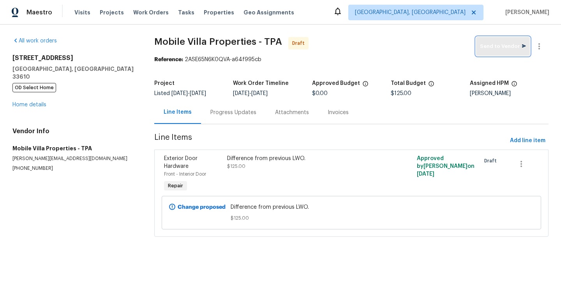
click at [486, 45] on span "Send to Vendor" at bounding box center [503, 46] width 46 height 9
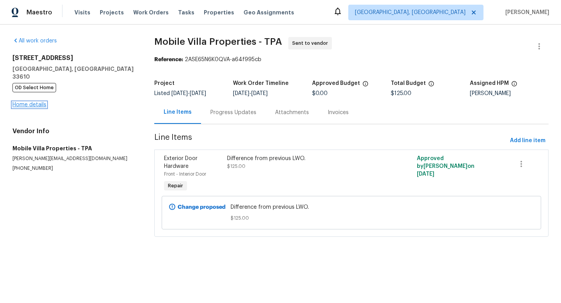
click at [32, 102] on link "Home details" at bounding box center [29, 104] width 34 height 5
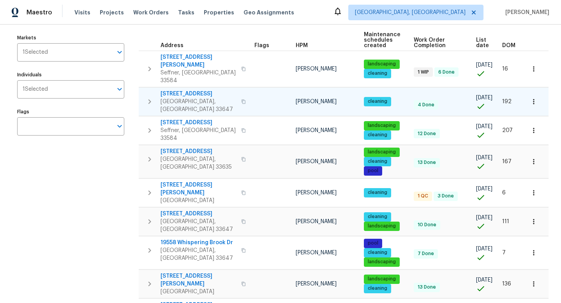
scroll to position [90, 0]
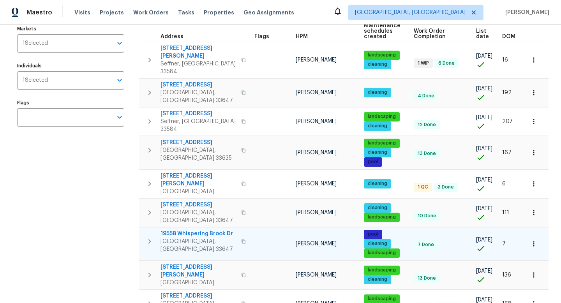
click at [217, 230] on span "19558 Whispering Brook Dr" at bounding box center [199, 234] width 76 height 8
click at [538, 236] on button "button" at bounding box center [534, 244] width 17 height 17
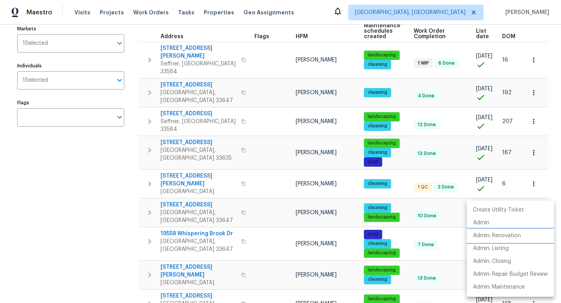
click at [502, 236] on p "Admin: Renovation" at bounding box center [497, 236] width 48 height 8
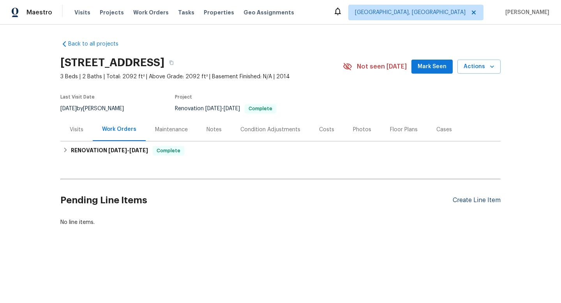
click at [460, 200] on div "Create Line Item" at bounding box center [477, 200] width 48 height 7
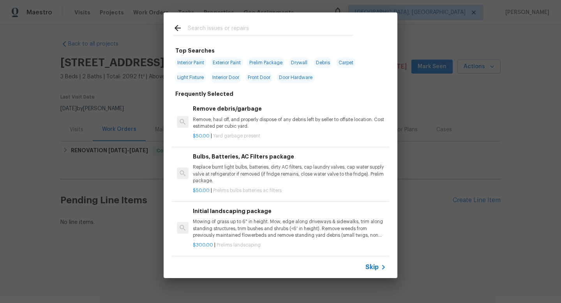
click at [372, 268] on span "Skip" at bounding box center [372, 268] width 13 height 8
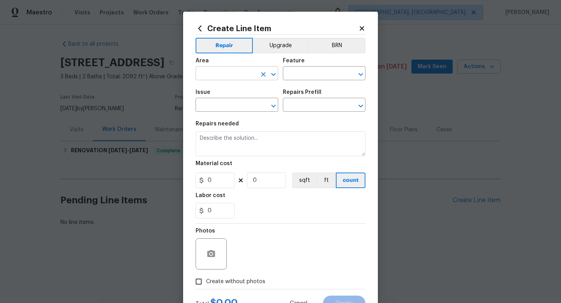
click at [204, 73] on input "text" at bounding box center [226, 74] width 61 height 12
type input "Interior Overall"
type input "Cabinets"
type input "Kitchen Cabinets"
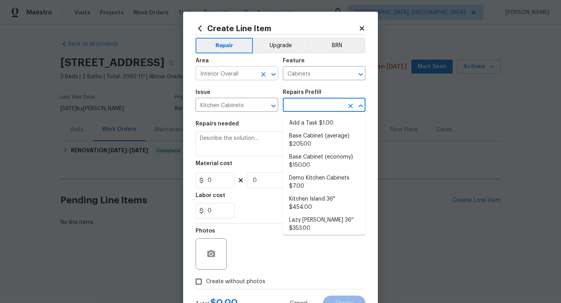
type input "Add a Task $1.00"
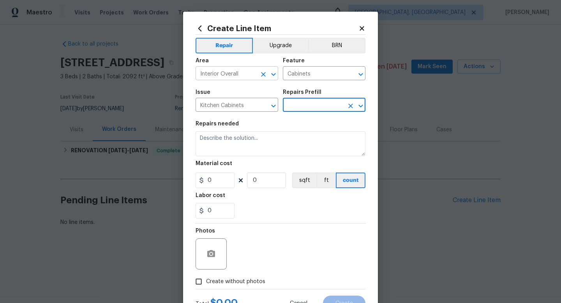
type input "Add a Task $1.00"
type textarea "HPM to detail"
type input "1"
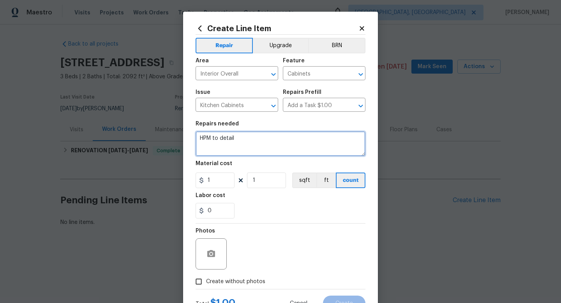
click at [217, 139] on textarea "HPM to detail" at bounding box center [281, 143] width 170 height 25
type textarea "Paint kitchen and bath cabinets white."
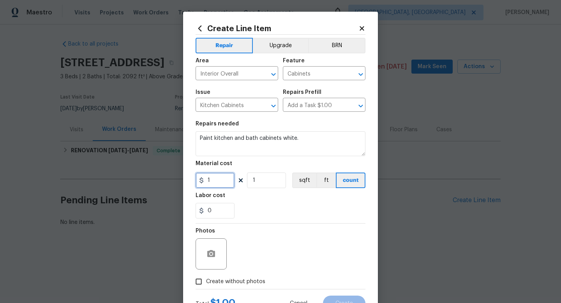
click at [215, 182] on input "1" at bounding box center [215, 181] width 39 height 16
type input "3800"
click at [226, 283] on span "Create without photos" at bounding box center [235, 282] width 59 height 8
click at [206, 283] on input "Create without photos" at bounding box center [198, 281] width 15 height 15
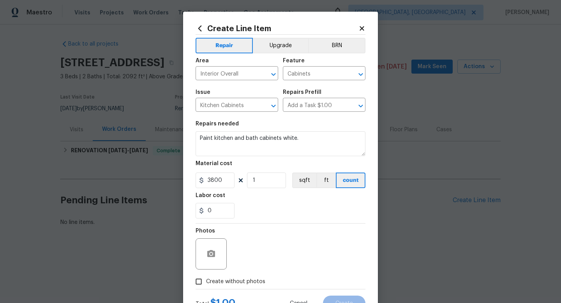
checkbox input "true"
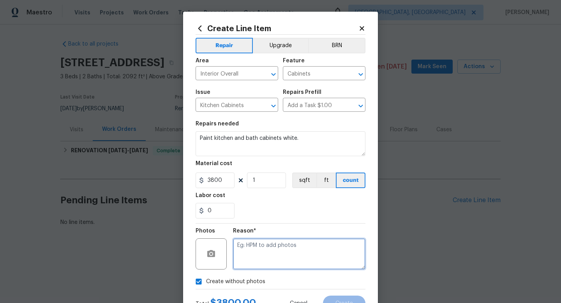
click at [244, 260] on textarea at bounding box center [299, 254] width 133 height 31
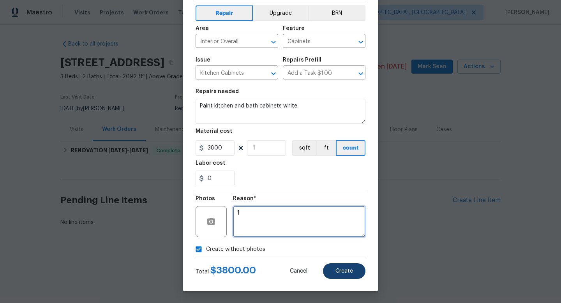
type textarea "1"
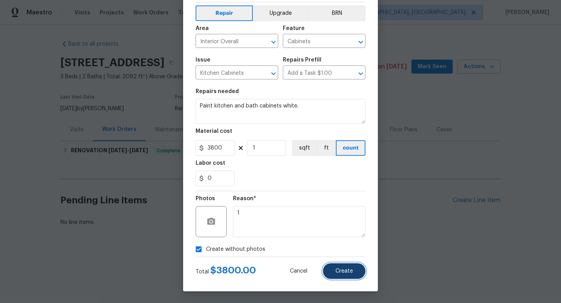
click at [336, 275] on button "Create" at bounding box center [344, 272] width 43 height 16
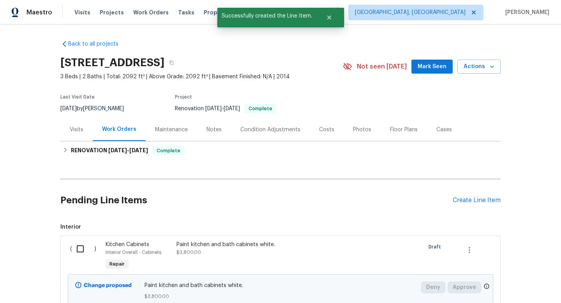
click at [79, 248] on input "checkbox" at bounding box center [83, 249] width 22 height 16
checkbox input "true"
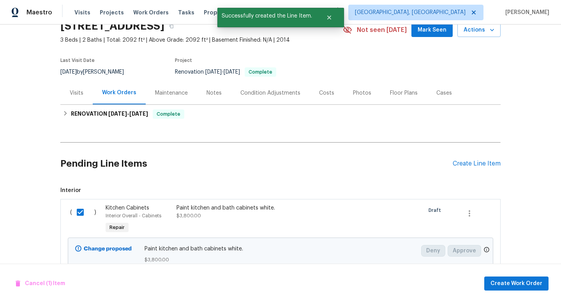
scroll to position [45, 0]
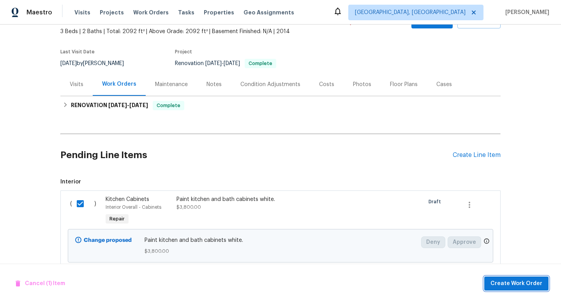
click at [513, 286] on span "Create Work Order" at bounding box center [517, 284] width 52 height 10
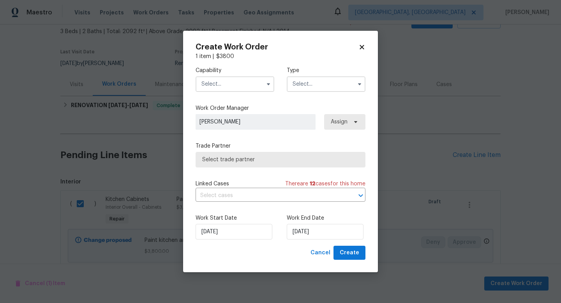
click at [234, 87] on input "text" at bounding box center [235, 84] width 79 height 16
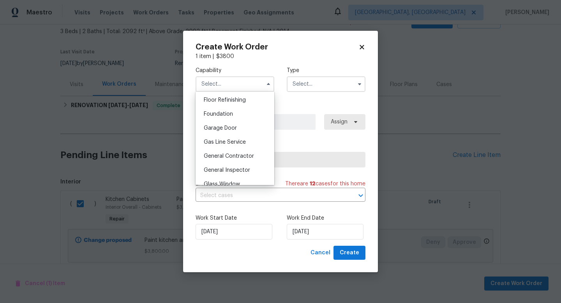
scroll to position [318, 0]
click at [225, 154] on span "General Contractor" at bounding box center [229, 155] width 50 height 5
type input "General Contractor"
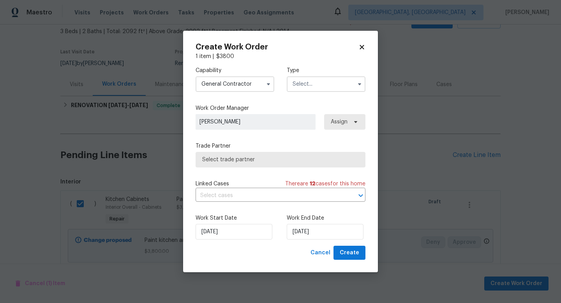
click at [312, 89] on input "text" at bounding box center [326, 84] width 79 height 16
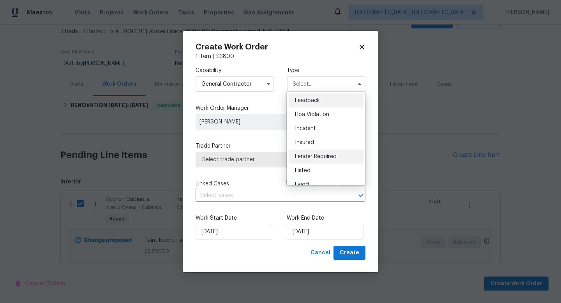
scroll to position [22, 0]
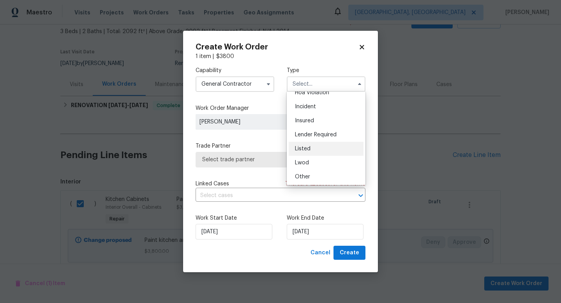
click at [307, 147] on span "Listed" at bounding box center [303, 148] width 16 height 5
type input "Listed"
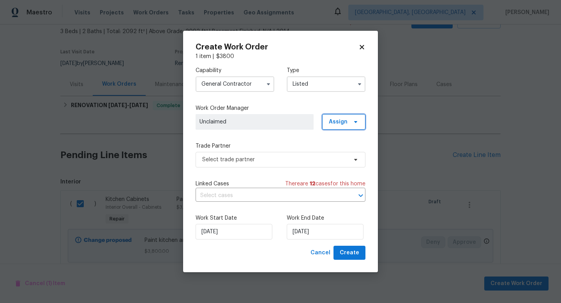
click at [332, 119] on span "Assign" at bounding box center [338, 122] width 19 height 8
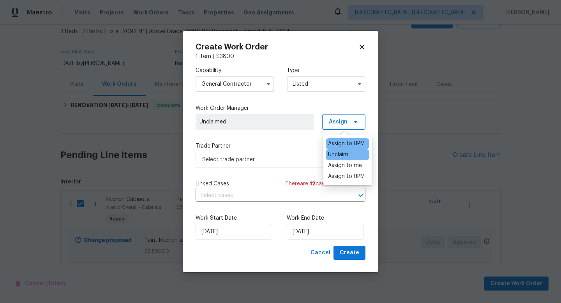
click at [340, 145] on div "Assign to HPM" at bounding box center [346, 144] width 37 height 8
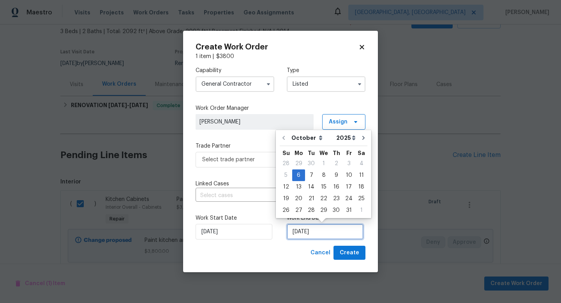
click at [301, 236] on input "10/6/2025" at bounding box center [325, 232] width 77 height 16
click at [326, 178] on div "8" at bounding box center [324, 175] width 12 height 11
type input "10/8/2025"
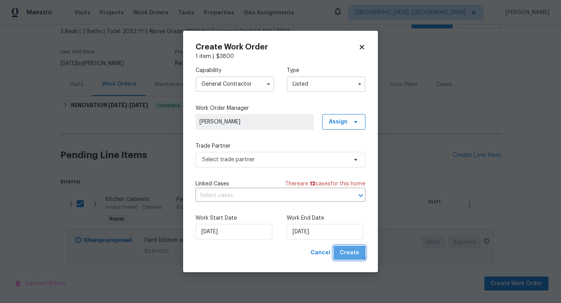
click at [347, 253] on span "Create" at bounding box center [349, 253] width 19 height 10
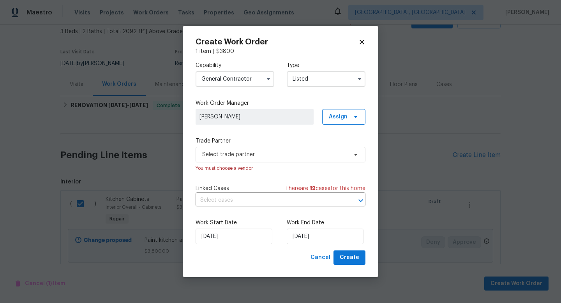
click at [276, 162] on div "Select trade partner You must choose a vendor." at bounding box center [281, 159] width 170 height 25
click at [275, 157] on span "Select trade partner" at bounding box center [274, 155] width 145 height 8
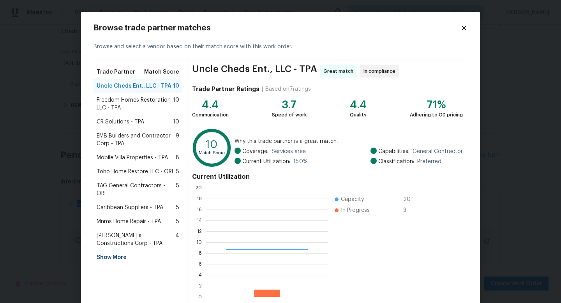
scroll to position [109, 123]
click at [117, 139] on span "EMB Builders and Contractor Corp - TPA" at bounding box center [136, 140] width 79 height 16
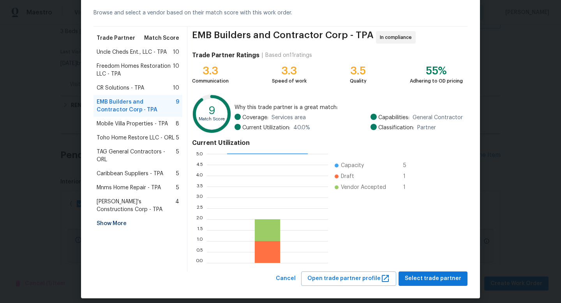
scroll to position [41, 0]
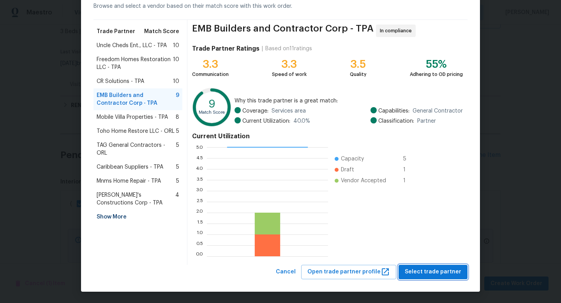
click at [421, 273] on span "Select trade partner" at bounding box center [433, 272] width 57 height 10
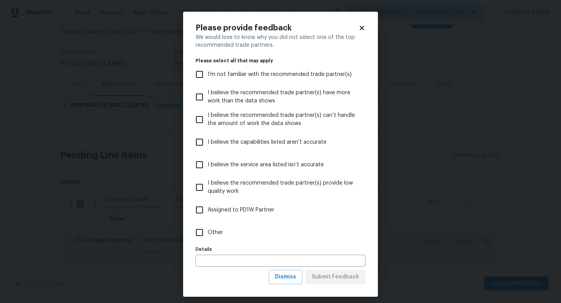
scroll to position [0, 0]
click at [225, 234] on label "Other" at bounding box center [275, 232] width 168 height 23
click at [208, 234] on input "Other" at bounding box center [199, 233] width 16 height 16
checkbox input "true"
click at [340, 279] on span "Submit Feedback" at bounding box center [336, 278] width 48 height 10
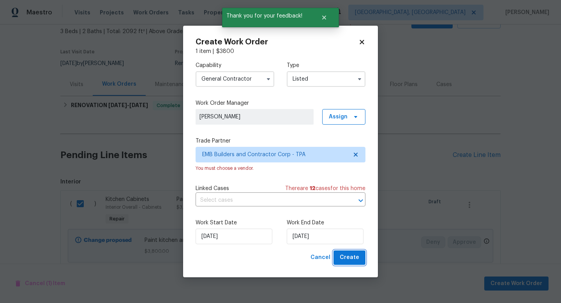
click at [347, 261] on span "Create" at bounding box center [349, 258] width 19 height 10
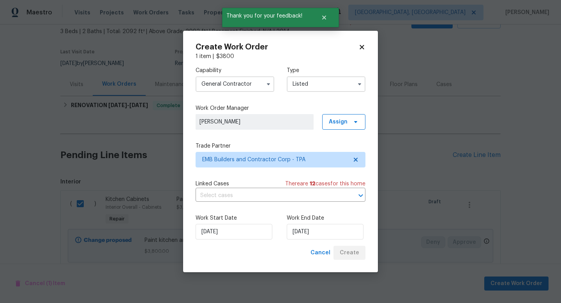
checkbox input "false"
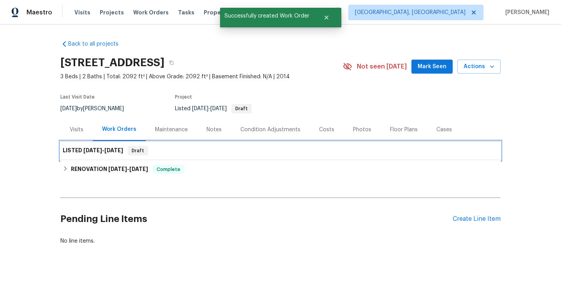
click at [77, 156] on div "LISTED 10/6/25 - 10/8/25 Draft" at bounding box center [280, 151] width 441 height 19
click at [207, 150] on div "LISTED 10/6/25 - 10/8/25 Draft" at bounding box center [281, 150] width 436 height 9
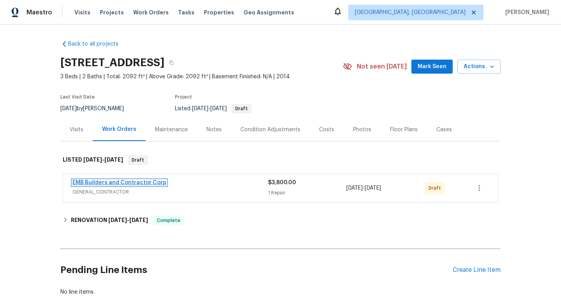
click at [125, 183] on link "EMB Builders and Contractor Corp" at bounding box center [120, 182] width 94 height 5
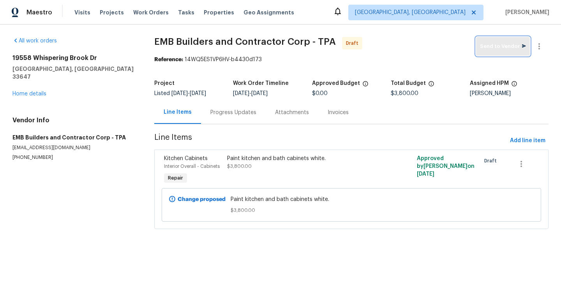
click at [497, 45] on span "Send to Vendor" at bounding box center [503, 46] width 46 height 9
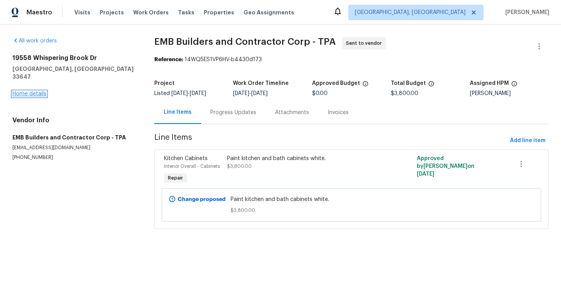
click at [39, 91] on link "Home details" at bounding box center [29, 93] width 34 height 5
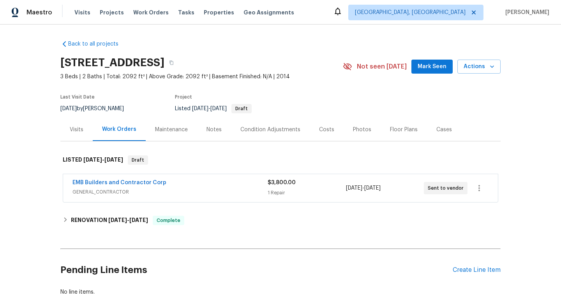
click at [429, 68] on span "Mark Seen" at bounding box center [432, 67] width 29 height 10
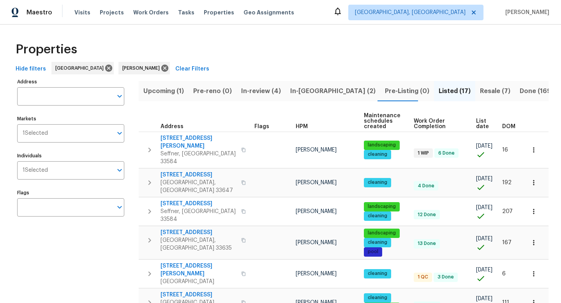
click at [306, 93] on span "In-[GEOGRAPHIC_DATA] (2)" at bounding box center [332, 91] width 85 height 11
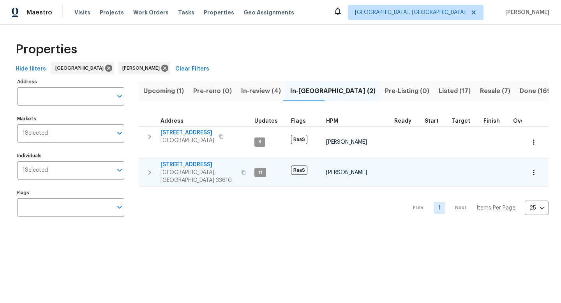
click at [204, 164] on span "[STREET_ADDRESS]" at bounding box center [199, 165] width 76 height 8
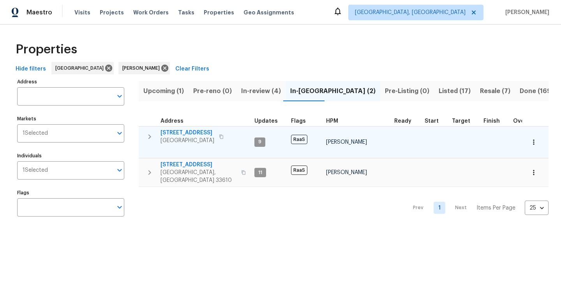
click at [199, 130] on span "[STREET_ADDRESS]" at bounding box center [188, 133] width 54 height 8
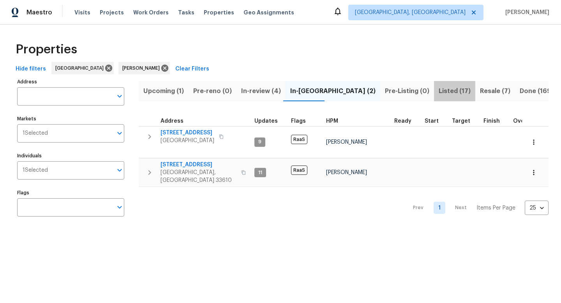
click at [439, 90] on span "Listed (17)" at bounding box center [455, 91] width 32 height 11
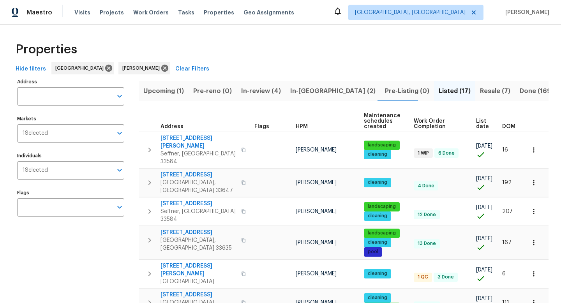
click at [508, 127] on span "DOM" at bounding box center [509, 126] width 13 height 5
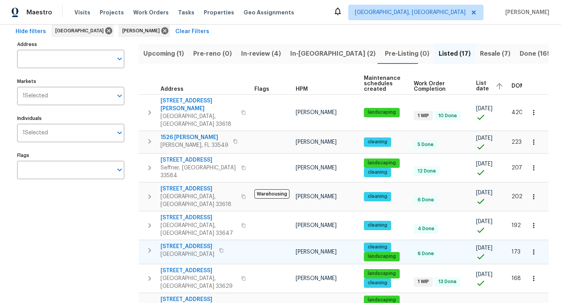
scroll to position [48, 0]
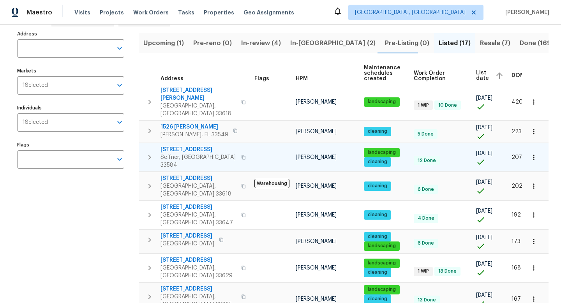
click at [192, 146] on span "5211 Mango Fruit St" at bounding box center [199, 150] width 76 height 8
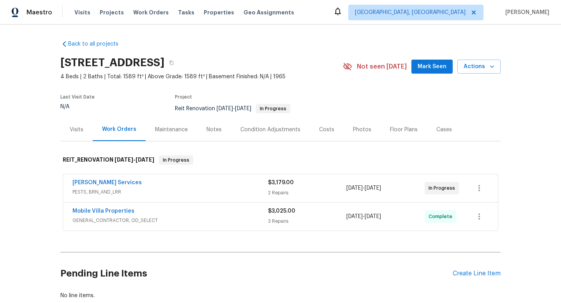
click at [429, 69] on span "Mark Seen" at bounding box center [432, 67] width 29 height 10
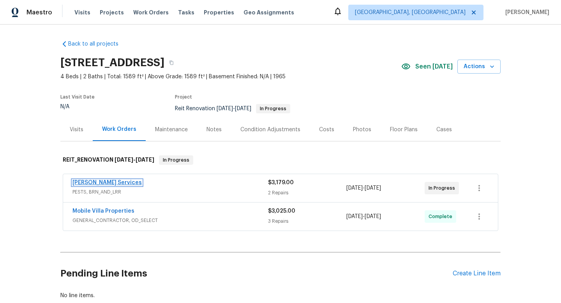
click at [93, 182] on link "[PERSON_NAME] Services" at bounding box center [107, 182] width 69 height 5
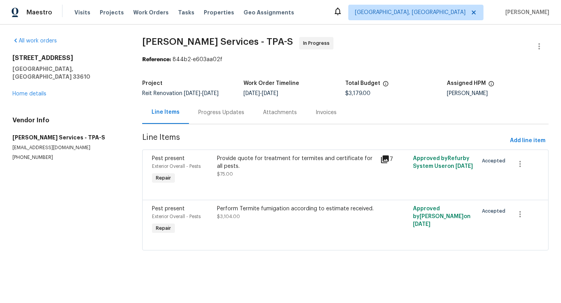
click at [222, 112] on div "Progress Updates" at bounding box center [221, 113] width 46 height 8
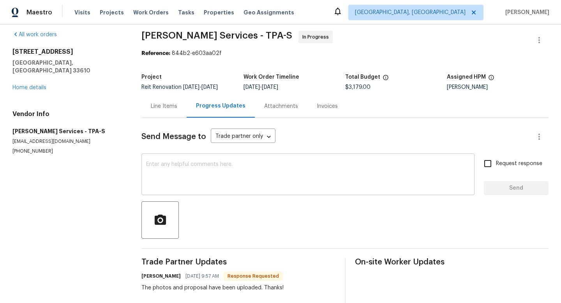
scroll to position [7, 0]
click at [226, 168] on textarea at bounding box center [308, 174] width 324 height 27
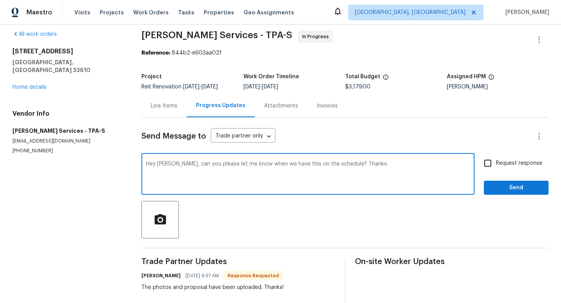
type textarea "Hey Tisha, can you please let me know when we have this on the schedule? Thanks."
click at [490, 165] on input "Request response" at bounding box center [488, 163] width 16 height 16
checkbox input "true"
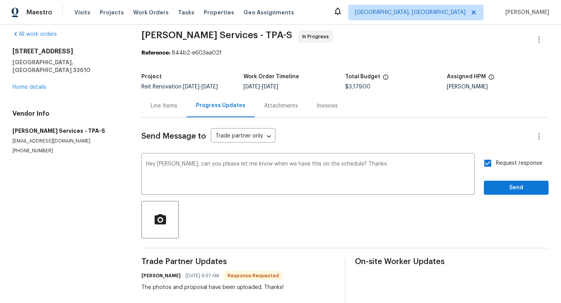
click at [501, 197] on div "Send Message to Trade partner only Trade partner only ​ Hey Tisha, can you plea…" at bounding box center [345, 308] width 407 height 381
click at [494, 188] on span "Send" at bounding box center [517, 188] width 52 height 10
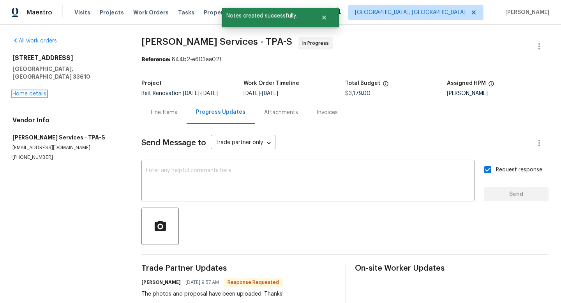
click at [35, 91] on link "Home details" at bounding box center [29, 93] width 34 height 5
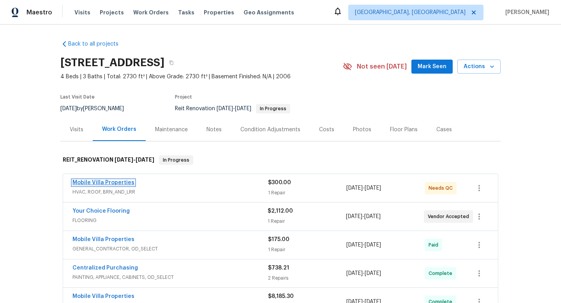
click at [115, 182] on link "Mobile Villa Properties" at bounding box center [104, 182] width 62 height 5
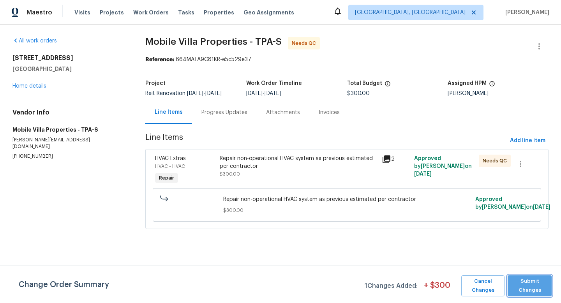
click at [524, 284] on span "Submit Changes" at bounding box center [530, 286] width 36 height 18
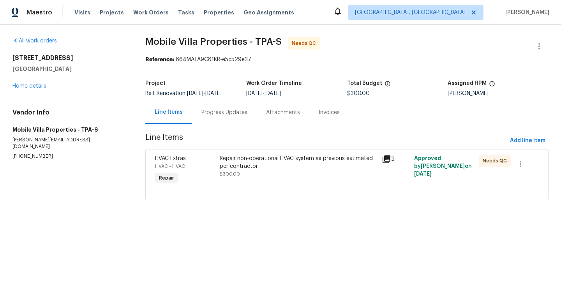
click at [261, 168] on div "Repair non-operational HVAC system as previous estimated per contractor" at bounding box center [298, 163] width 157 height 16
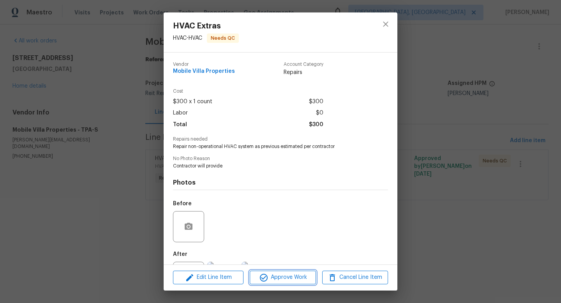
click at [271, 274] on span "Approve Work" at bounding box center [282, 278] width 61 height 10
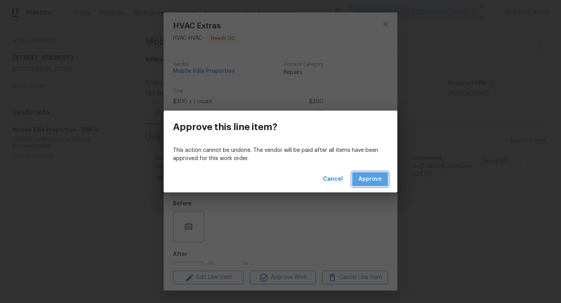
click at [370, 186] on button "Approve" at bounding box center [370, 179] width 36 height 14
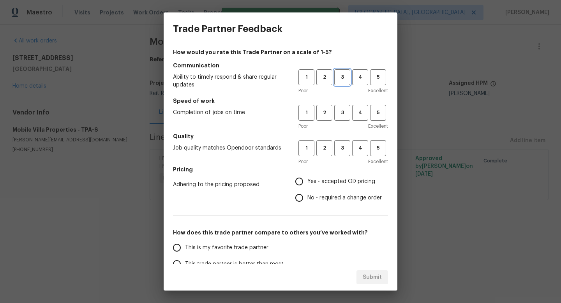
click at [340, 76] on span "3" at bounding box center [342, 77] width 14 height 9
click at [342, 129] on div "Poor Excellent" at bounding box center [344, 126] width 90 height 8
click at [342, 112] on span "3" at bounding box center [342, 112] width 14 height 9
click at [342, 144] on span "3" at bounding box center [342, 148] width 14 height 9
click at [305, 178] on input "Yes - accepted OD pricing" at bounding box center [299, 182] width 16 height 16
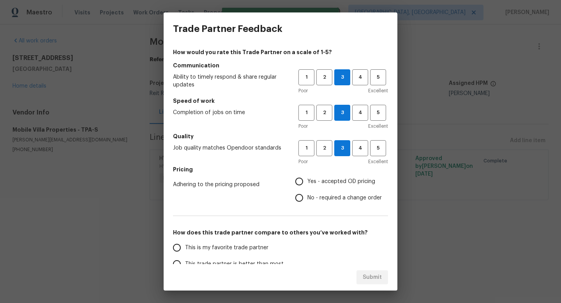
radio input "true"
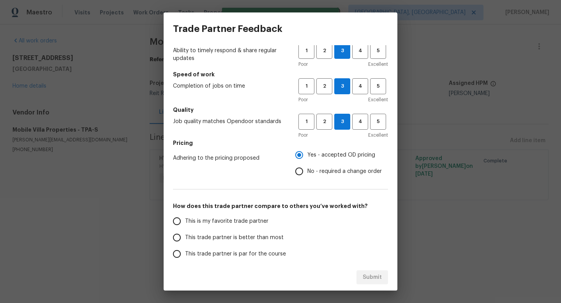
scroll to position [33, 0]
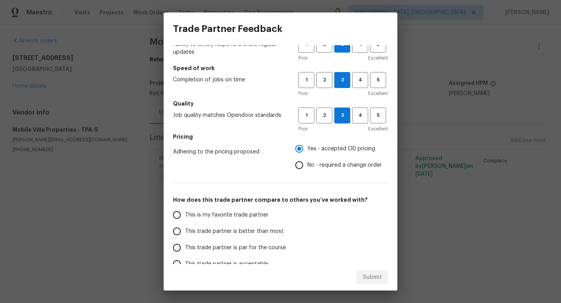
click at [247, 246] on span "This trade partner is par for the course" at bounding box center [235, 248] width 101 height 8
click at [185, 246] on input "This trade partner is par for the course" at bounding box center [177, 248] width 16 height 16
click at [371, 275] on span "Submit" at bounding box center [372, 278] width 19 height 10
radio input "true"
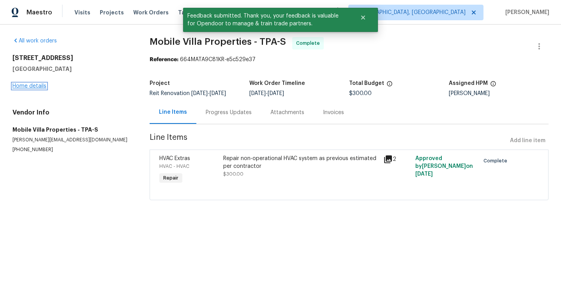
click at [23, 84] on link "Home details" at bounding box center [29, 85] width 34 height 5
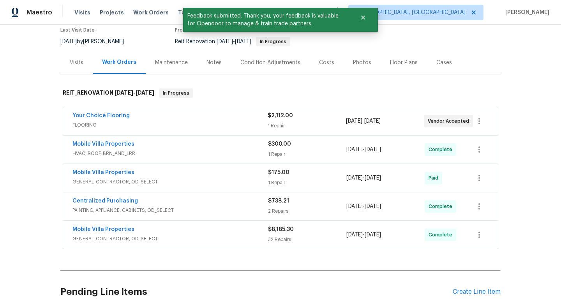
scroll to position [76, 0]
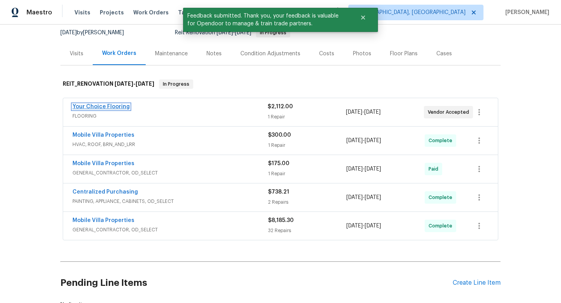
click at [109, 109] on link "Your Choice Flooring" at bounding box center [101, 106] width 57 height 5
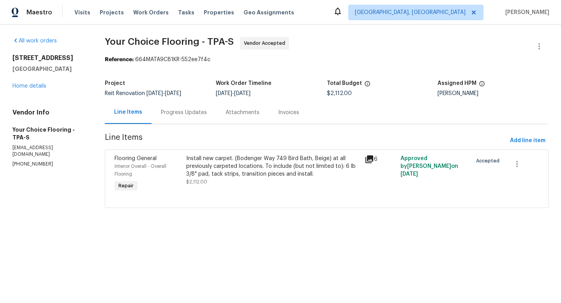
click at [200, 115] on div "Progress Updates" at bounding box center [184, 113] width 46 height 8
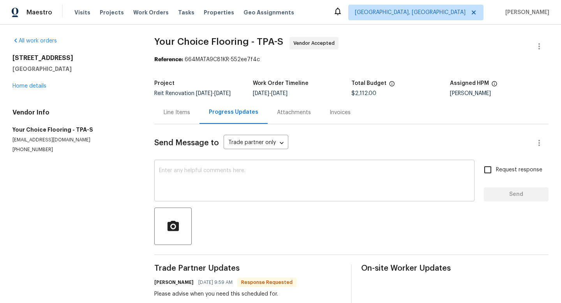
scroll to position [11, 0]
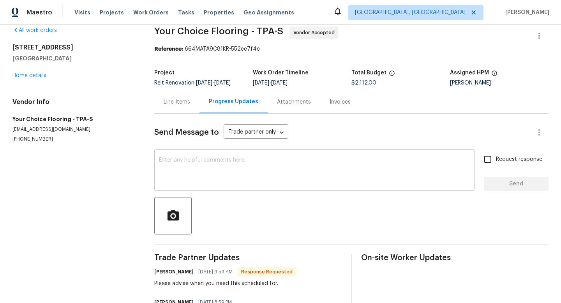
click at [205, 171] on textarea at bounding box center [314, 171] width 311 height 27
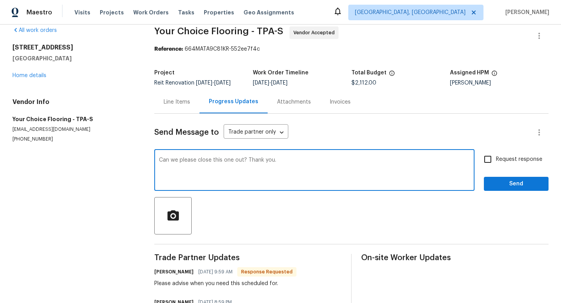
type textarea "Can we please close this one out? Thank you."
click at [511, 196] on div "Send Message to Trade partner only Trade partner only ​ Can we please close thi…" at bounding box center [351, 236] width 395 height 244
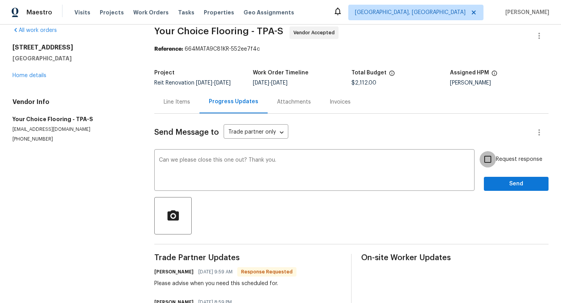
click at [488, 164] on input "Request response" at bounding box center [488, 159] width 16 height 16
checkbox input "true"
click at [502, 181] on span "Send" at bounding box center [517, 184] width 52 height 10
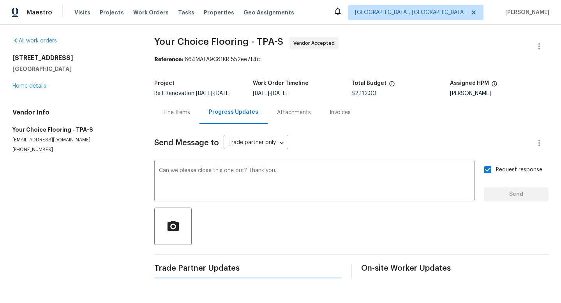
scroll to position [0, 0]
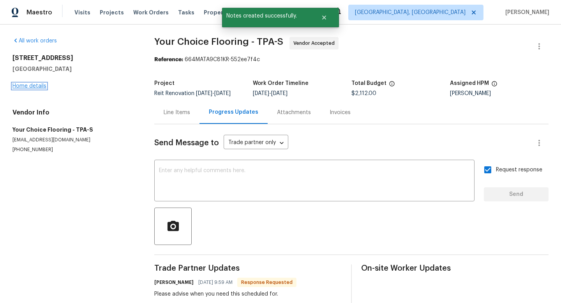
click at [40, 87] on link "Home details" at bounding box center [29, 85] width 34 height 5
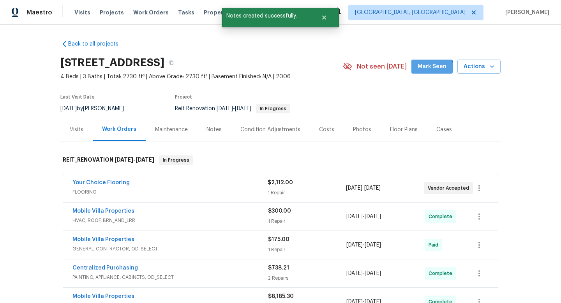
click at [424, 69] on span "Mark Seen" at bounding box center [432, 67] width 29 height 10
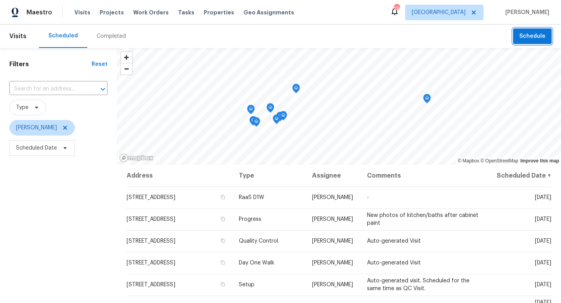
click at [519, 39] on button "Schedule" at bounding box center [533, 36] width 39 height 16
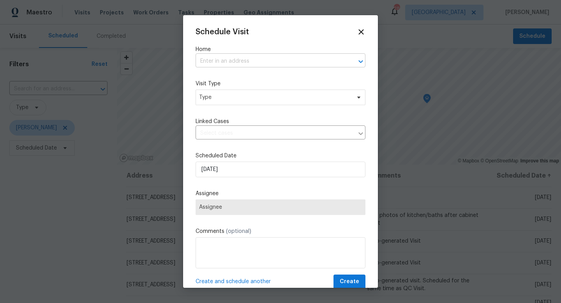
click at [277, 63] on input "text" at bounding box center [270, 61] width 148 height 12
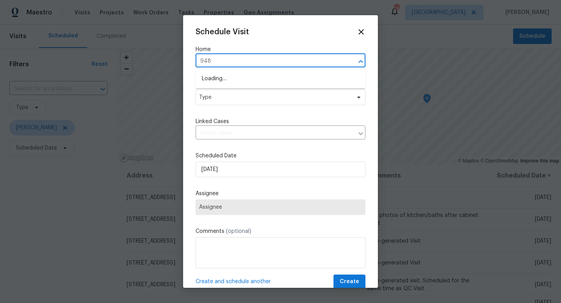
type input "9481"
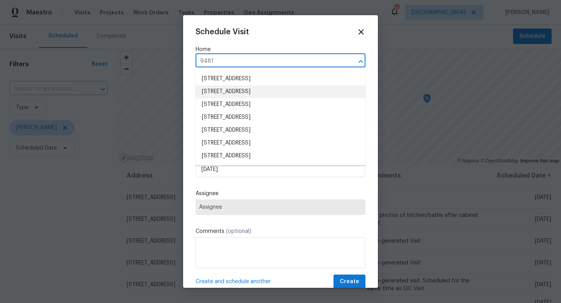
click at [270, 94] on li "9481 Highland Oak Dr Unit 703, Tampa, FL 33647" at bounding box center [281, 91] width 170 height 13
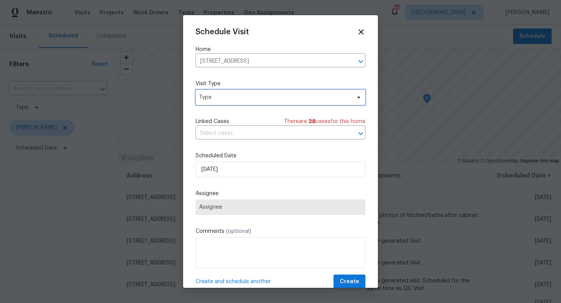
click at [232, 100] on span "Type" at bounding box center [275, 98] width 152 height 8
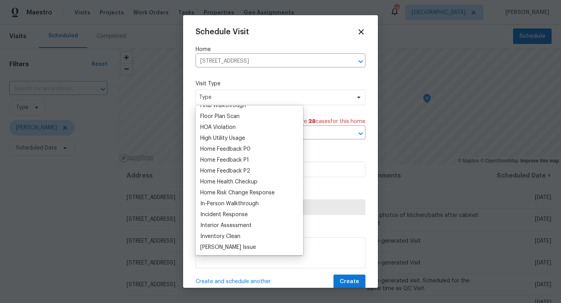
scroll to position [205, 0]
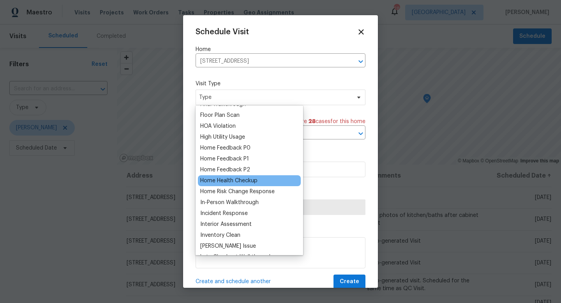
click at [237, 182] on div "Home Health Checkup" at bounding box center [228, 181] width 57 height 8
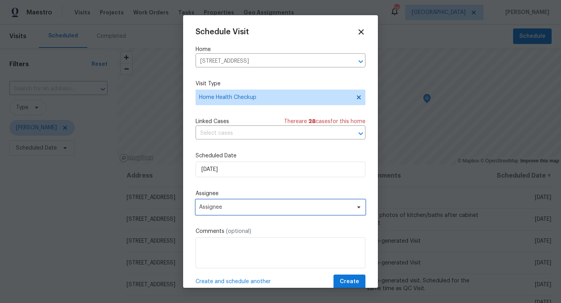
click at [229, 206] on span "Assignee" at bounding box center [275, 207] width 153 height 6
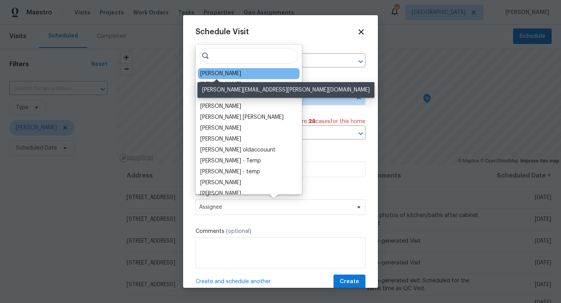
click at [210, 73] on div "[PERSON_NAME]" at bounding box center [220, 74] width 41 height 8
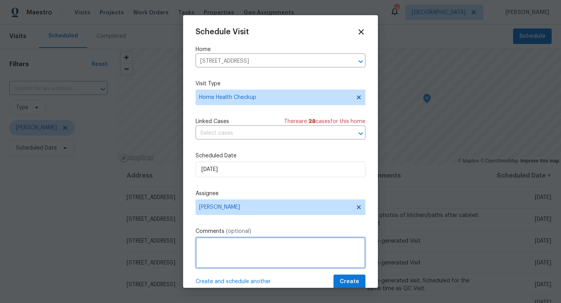
click at [227, 250] on textarea at bounding box center [281, 252] width 170 height 31
type textarea "Long DOM condo"
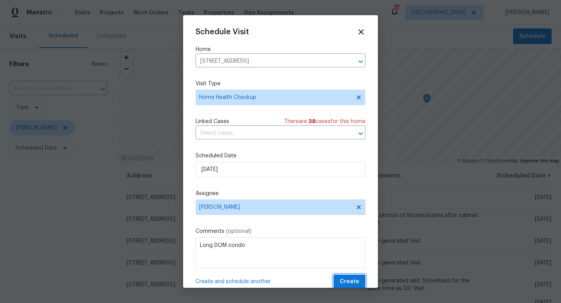
click at [341, 285] on button "Create" at bounding box center [350, 282] width 32 height 14
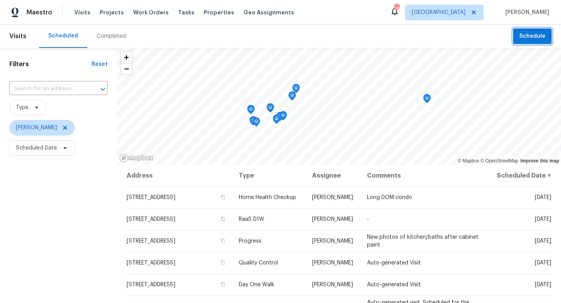
click at [517, 44] on button "Schedule" at bounding box center [533, 36] width 39 height 16
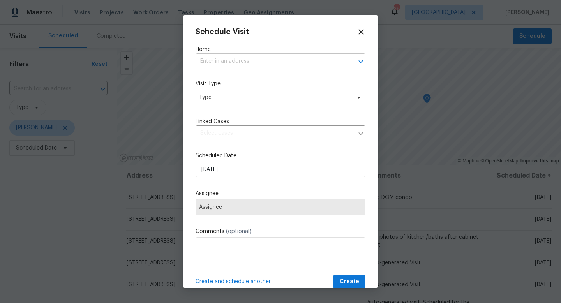
click at [312, 63] on input "text" at bounding box center [270, 61] width 148 height 12
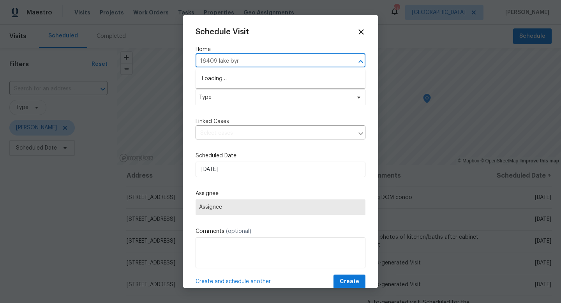
type input "16409 lake byrd"
click at [271, 79] on li "16409 Lake Byrd Dr, Tampa, FL 33618" at bounding box center [281, 79] width 170 height 13
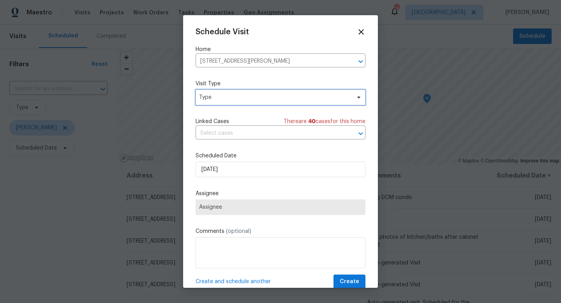
click at [232, 97] on span "Type" at bounding box center [275, 98] width 152 height 8
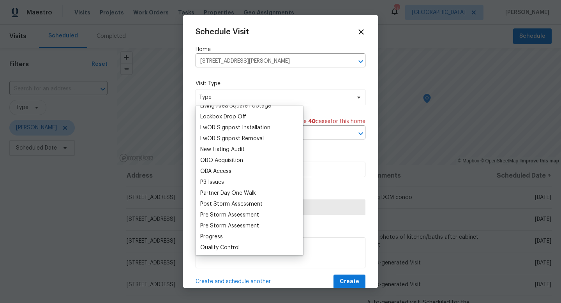
scroll to position [404, 0]
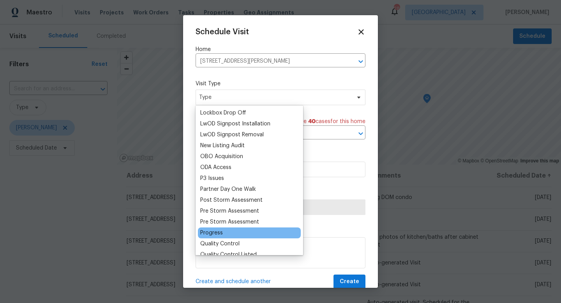
click at [218, 234] on div "Progress" at bounding box center [211, 233] width 23 height 8
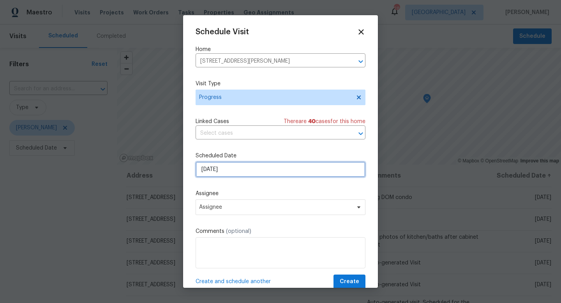
click at [220, 170] on input "[DATE]" at bounding box center [281, 170] width 170 height 16
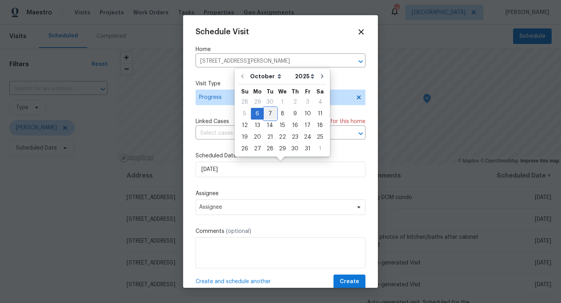
click at [267, 112] on div "7" at bounding box center [270, 113] width 12 height 11
type input "10/7/2025"
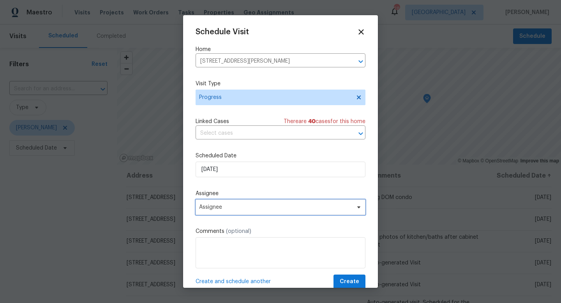
click at [236, 211] on span "Assignee" at bounding box center [281, 208] width 170 height 16
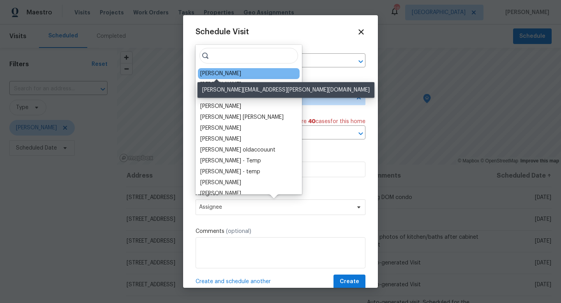
click at [223, 75] on div "[PERSON_NAME]" at bounding box center [220, 74] width 41 height 8
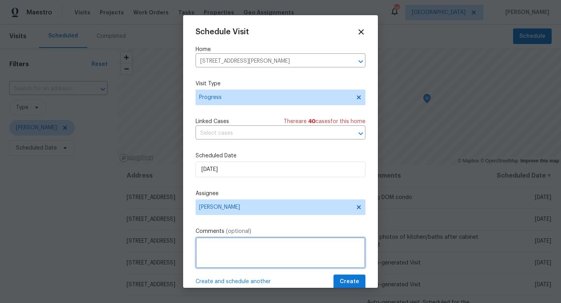
click at [226, 257] on textarea at bounding box center [281, 252] width 170 height 31
type textarea "Final progress check"
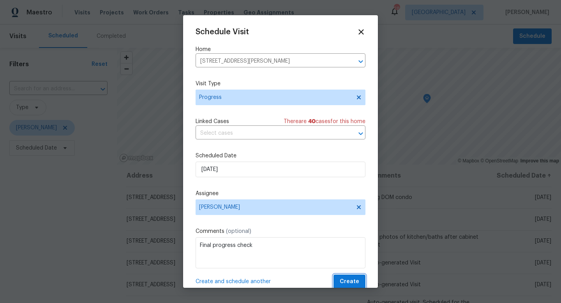
click at [356, 283] on span "Create" at bounding box center [349, 282] width 19 height 10
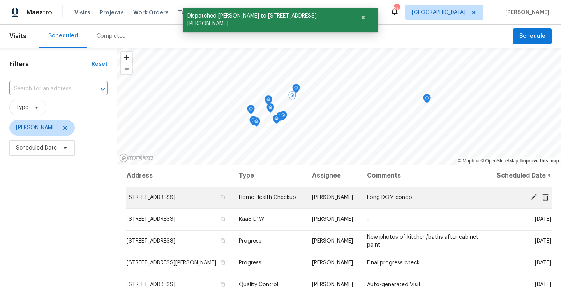
click at [534, 200] on icon at bounding box center [534, 197] width 6 height 6
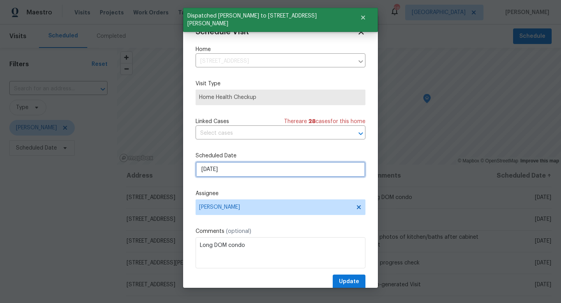
click at [222, 170] on input "[DATE]" at bounding box center [281, 170] width 170 height 16
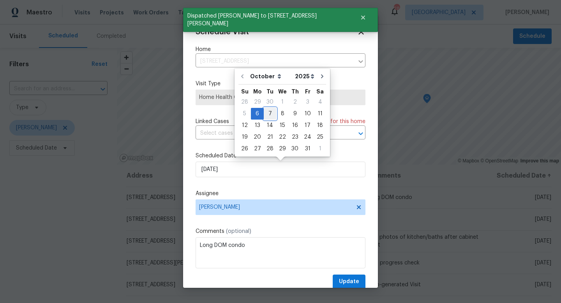
click at [267, 115] on div "7" at bounding box center [270, 113] width 12 height 11
type input "10/7/2025"
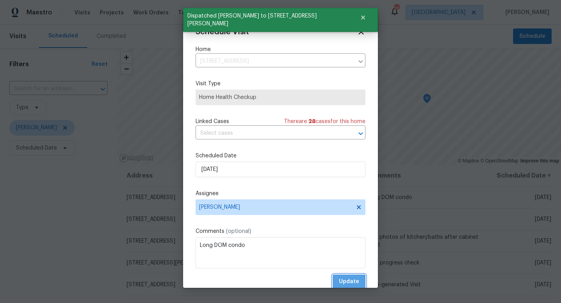
click at [341, 280] on span "Update" at bounding box center [349, 282] width 20 height 10
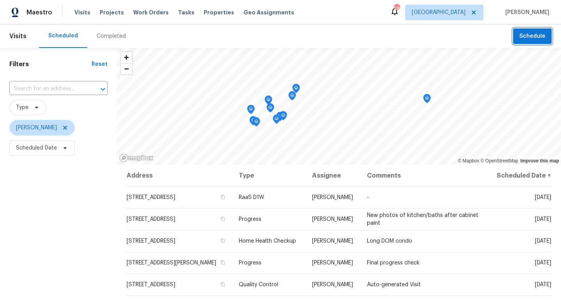
click at [521, 37] on span "Schedule" at bounding box center [533, 37] width 26 height 10
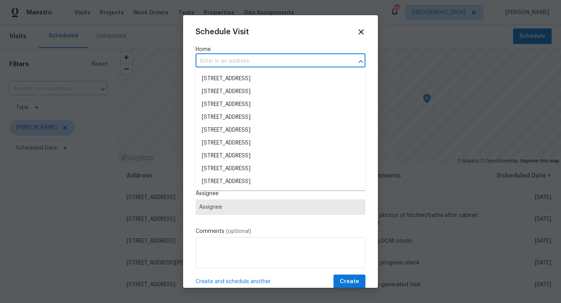
click at [278, 67] on input "text" at bounding box center [270, 61] width 148 height 12
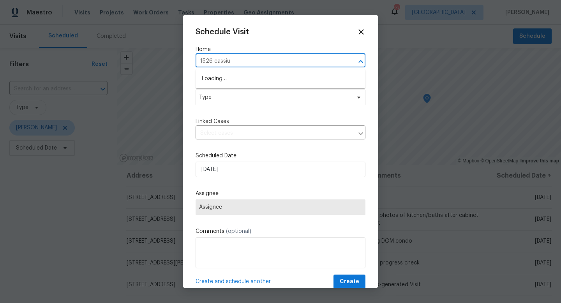
type input "1526 cassius"
click at [225, 73] on li "1526 Cassius St, Lutz, FL 33549" at bounding box center [281, 79] width 170 height 13
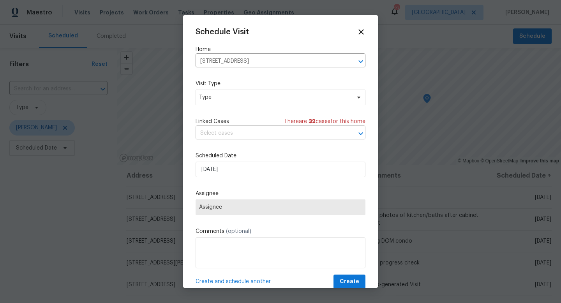
click at [228, 140] on input "text" at bounding box center [270, 134] width 148 height 12
click at [209, 101] on span "Type" at bounding box center [275, 98] width 152 height 8
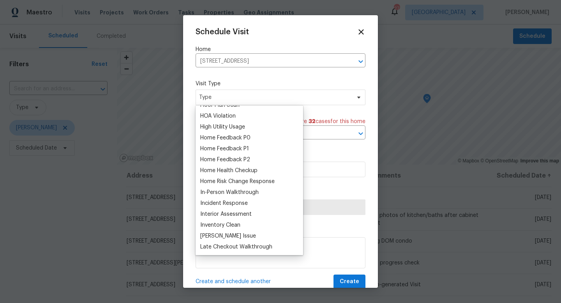
scroll to position [221, 0]
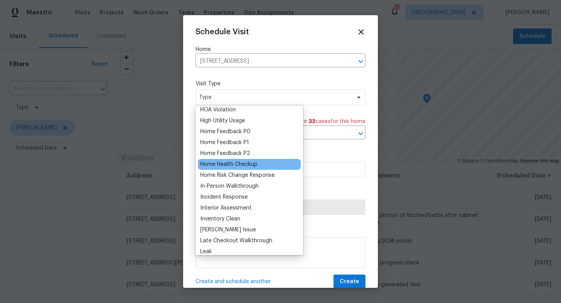
click at [241, 163] on div "Home Health Checkup" at bounding box center [228, 165] width 57 height 8
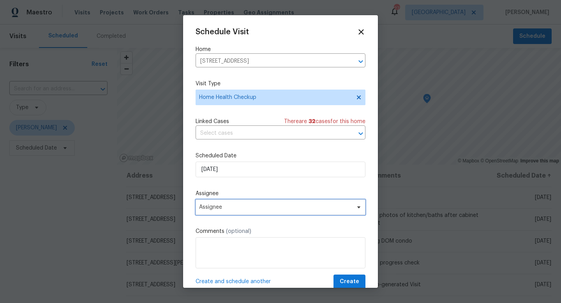
click at [226, 204] on span "Assignee" at bounding box center [281, 208] width 170 height 16
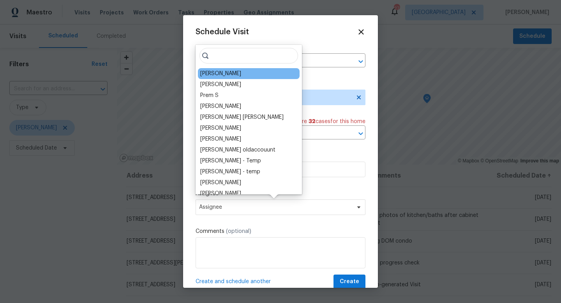
click at [224, 76] on div "[PERSON_NAME]" at bounding box center [220, 74] width 41 height 8
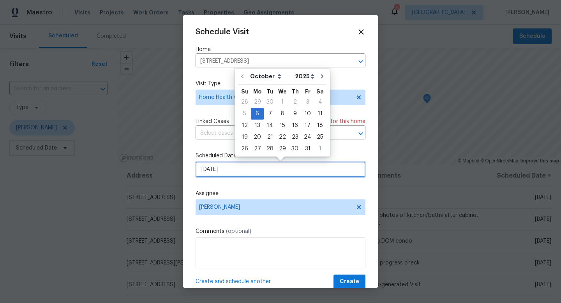
click at [233, 177] on input "10/6/2025" at bounding box center [281, 170] width 170 height 16
click at [269, 115] on div "7" at bounding box center [270, 113] width 12 height 11
type input "10/7/2025"
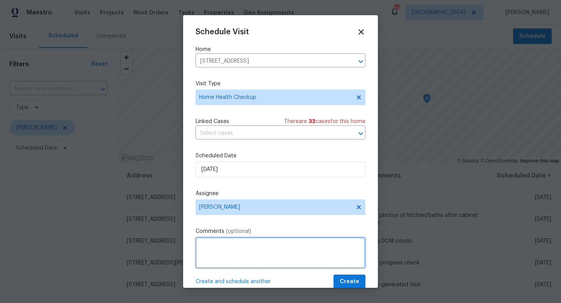
click at [254, 249] on textarea at bounding box center [281, 252] width 170 height 31
type textarea "2nd longest DOM."
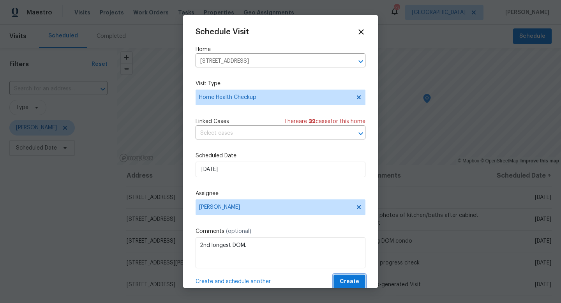
click at [348, 286] on span "Create" at bounding box center [349, 282] width 19 height 10
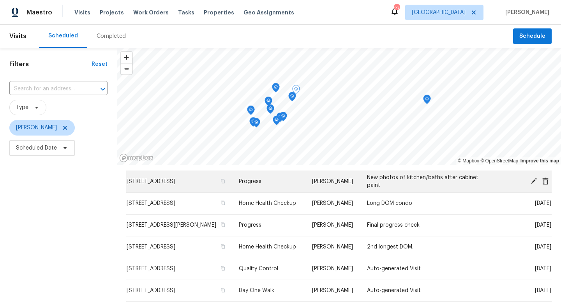
scroll to position [45, 0]
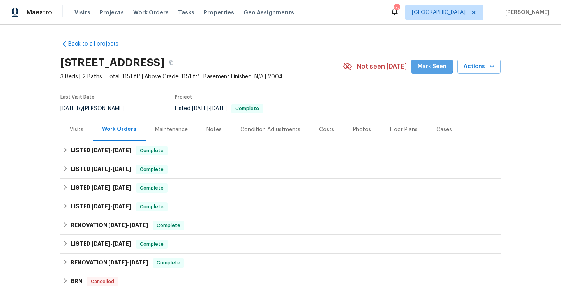
click at [434, 65] on span "Mark Seen" at bounding box center [432, 67] width 29 height 10
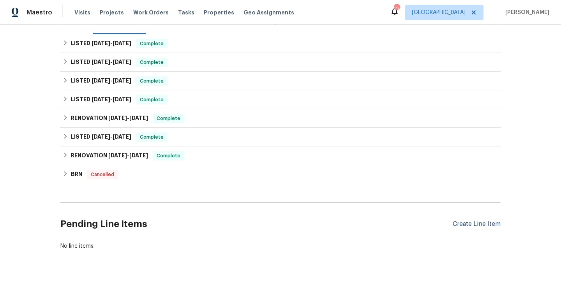
click at [468, 226] on div "Create Line Item" at bounding box center [477, 224] width 48 height 7
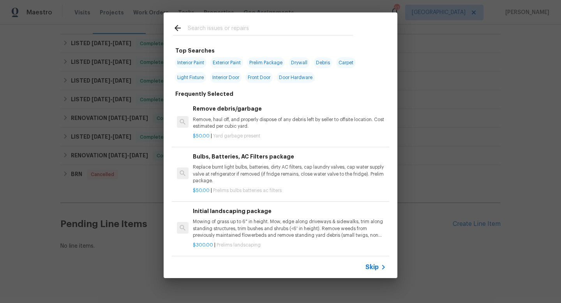
click at [373, 269] on span "Skip" at bounding box center [372, 268] width 13 height 8
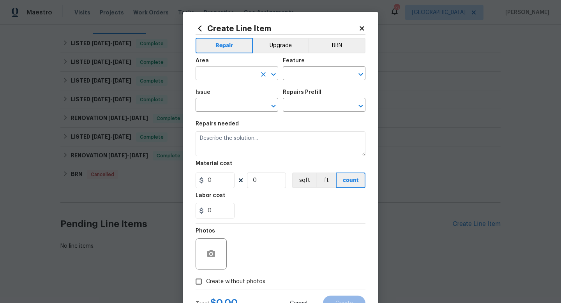
click at [210, 74] on input "text" at bounding box center [226, 74] width 61 height 12
type input "p"
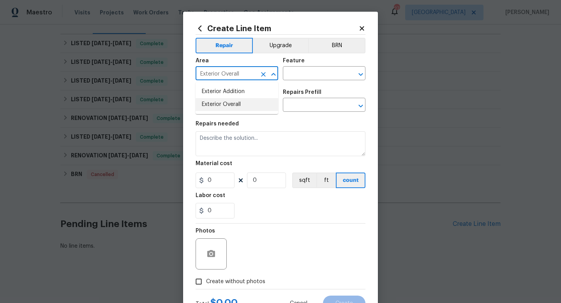
type input "Exterior Overall"
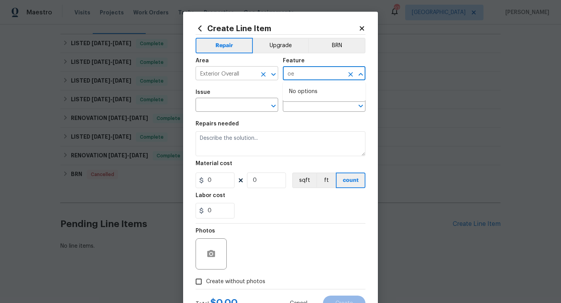
type input "o"
type input "Pests"
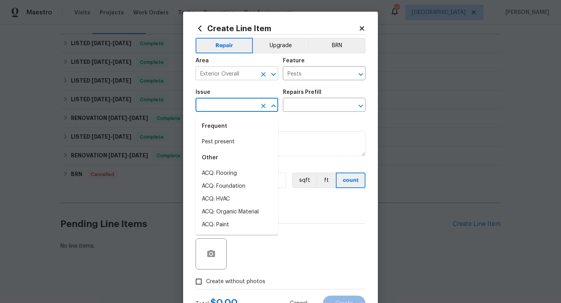
type input "Pest present"
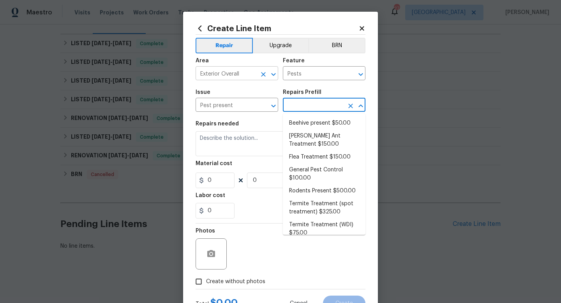
type input "Beehive present $50.00"
type textarea "Remove, patch/paint touch up location after removal if needed."
type input "50"
type input "1"
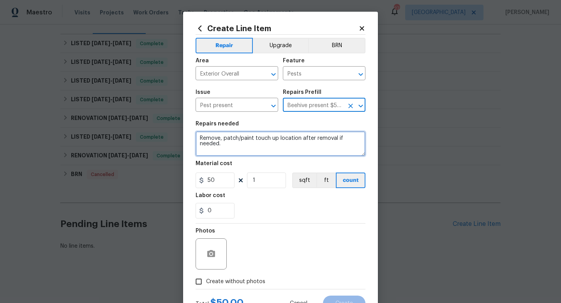
click at [238, 140] on textarea "Remove, patch/paint touch up location after removal if needed." at bounding box center [281, 143] width 170 height 25
type textarea "Remove all wasp/bee nest from exterior of home."
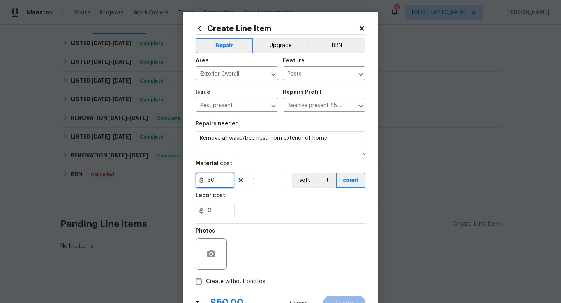
click at [220, 184] on input "50" at bounding box center [215, 181] width 39 height 16
type input "75"
click at [239, 281] on span "Create without photos" at bounding box center [235, 282] width 59 height 8
click at [206, 281] on input "Create without photos" at bounding box center [198, 281] width 15 height 15
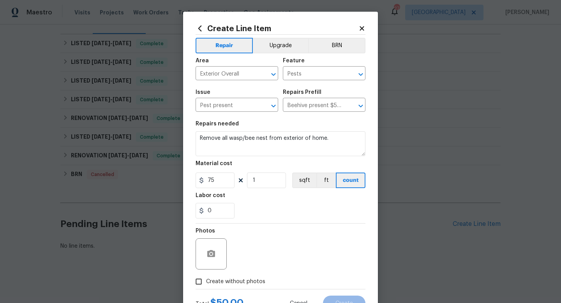
checkbox input "true"
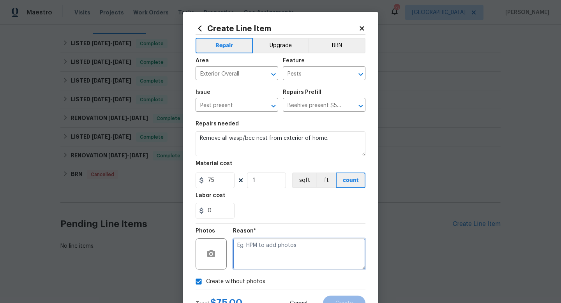
click at [267, 248] on textarea at bounding box center [299, 254] width 133 height 31
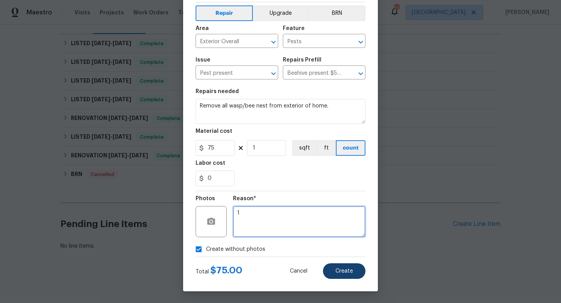
type textarea "1"
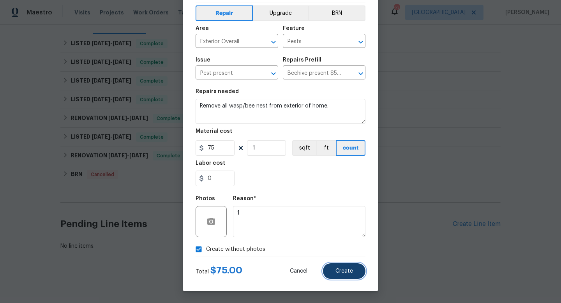
click at [338, 274] on span "Create" at bounding box center [345, 272] width 18 height 6
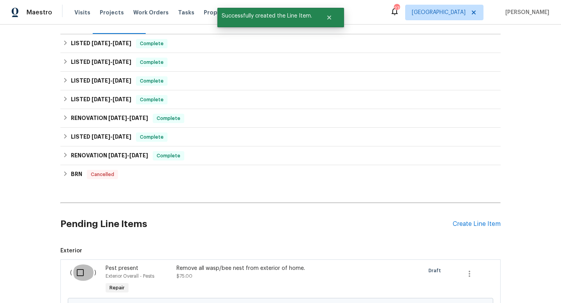
click at [83, 268] on input "checkbox" at bounding box center [83, 273] width 22 height 16
checkbox input "true"
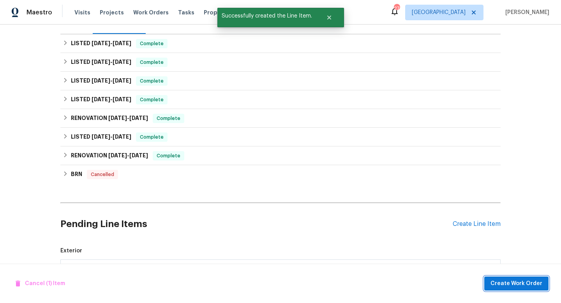
click at [541, 283] on span "Create Work Order" at bounding box center [517, 284] width 52 height 10
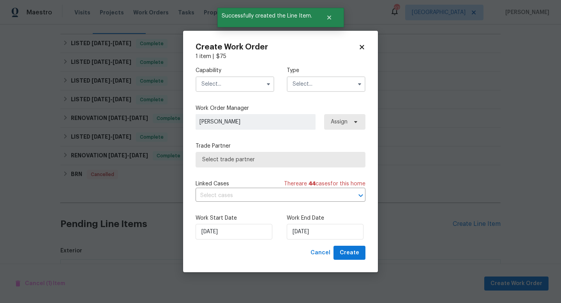
click at [210, 83] on input "text" at bounding box center [235, 84] width 79 height 16
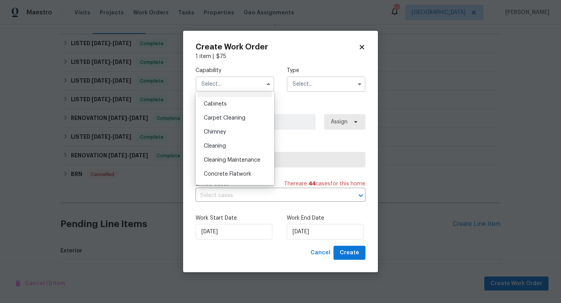
scroll to position [74, 0]
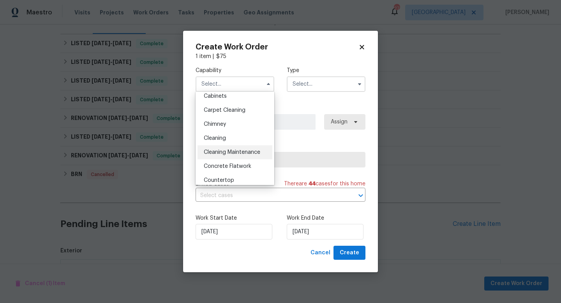
click at [231, 154] on span "Cleaning Maintenance" at bounding box center [232, 152] width 57 height 5
type input "Cleaning Maintenance"
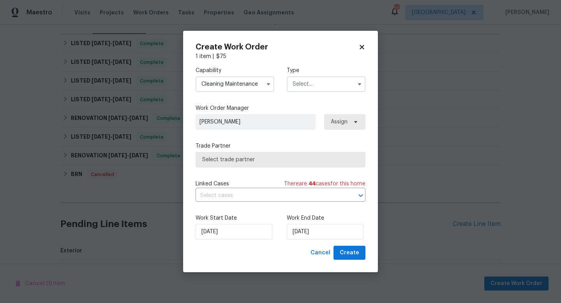
click at [327, 90] on input "text" at bounding box center [326, 84] width 79 height 16
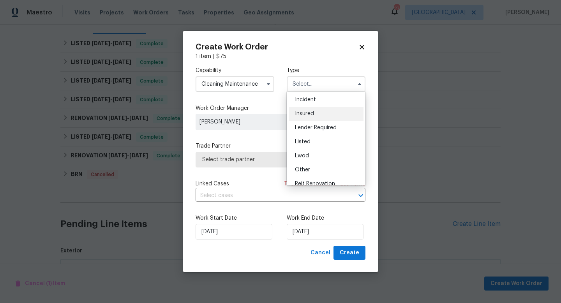
scroll to position [40, 0]
click at [310, 134] on div "Listed" at bounding box center [326, 131] width 75 height 14
type input "Listed"
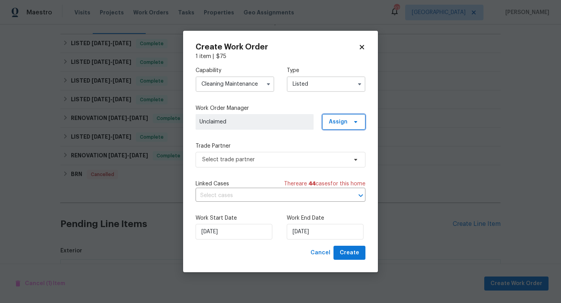
click at [339, 124] on span "Assign" at bounding box center [338, 122] width 19 height 8
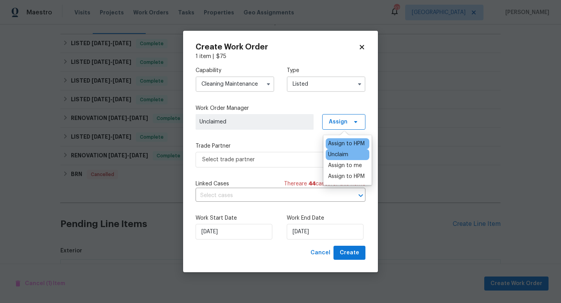
click at [337, 143] on div "Assign to HPM" at bounding box center [346, 144] width 37 height 8
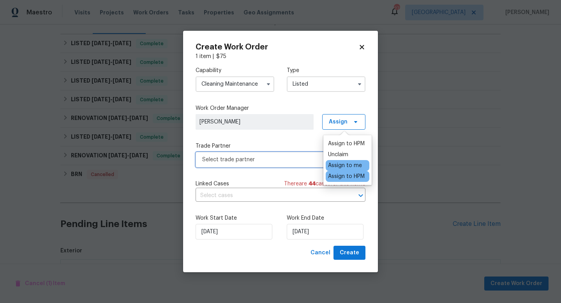
click at [274, 162] on span "Select trade partner" at bounding box center [274, 160] width 145 height 8
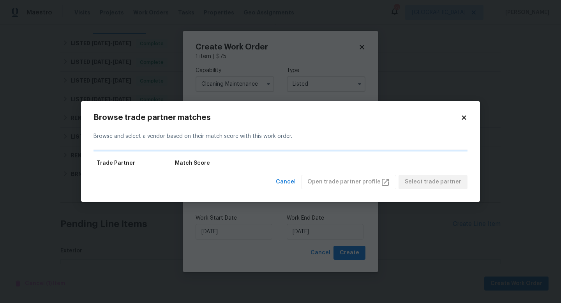
click at [464, 121] on icon at bounding box center [464, 117] width 7 height 7
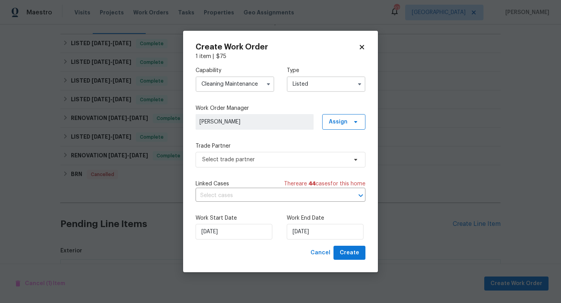
click at [226, 82] on input "Cleaning Maintenance" at bounding box center [235, 84] width 79 height 16
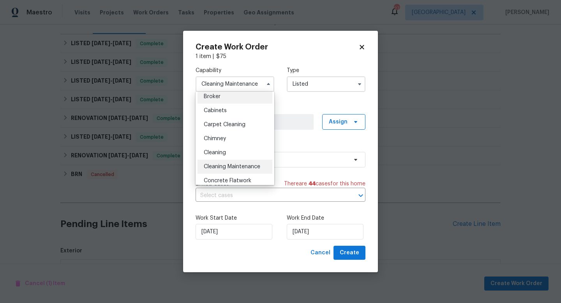
scroll to position [62, 0]
click at [221, 151] on span "Cleaning" at bounding box center [215, 151] width 22 height 5
type input "Cleaning"
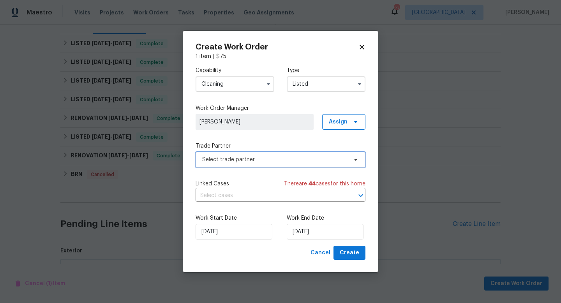
click at [275, 158] on span "Select trade partner" at bounding box center [274, 160] width 145 height 8
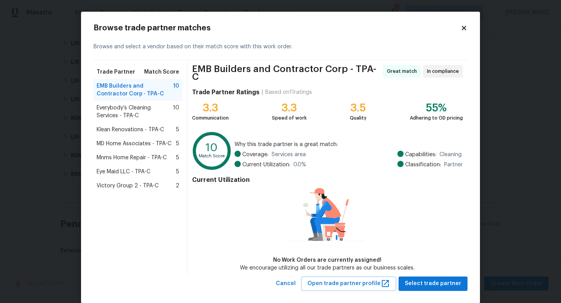
click at [133, 116] on span "Everybody’s Cleaning Services - TPA-C" at bounding box center [135, 112] width 76 height 16
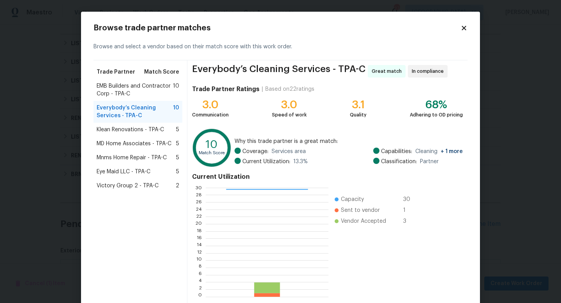
scroll to position [41, 0]
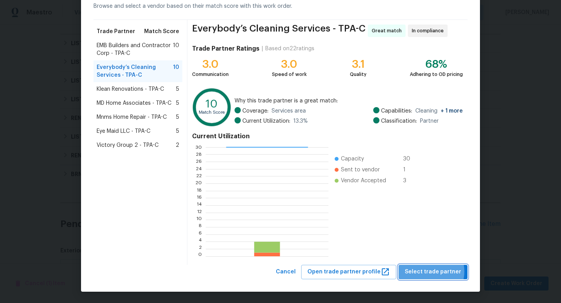
click at [432, 272] on span "Select trade partner" at bounding box center [433, 272] width 57 height 10
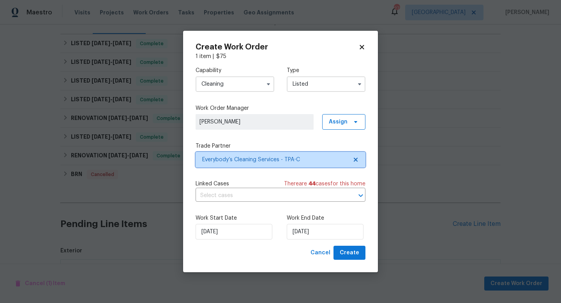
scroll to position [0, 0]
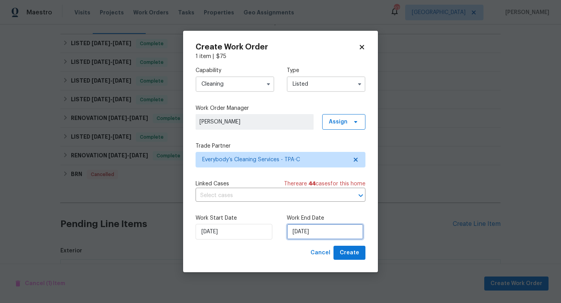
click at [307, 235] on input "[DATE]" at bounding box center [325, 232] width 77 height 16
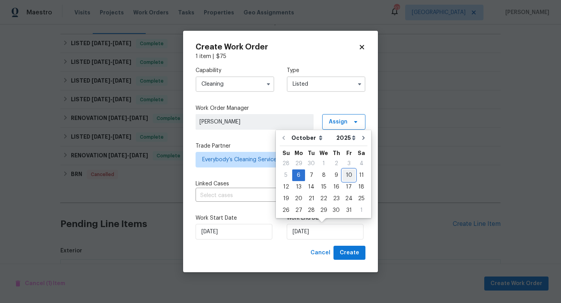
click at [344, 177] on div "10" at bounding box center [349, 175] width 13 height 11
type input "[DATE]"
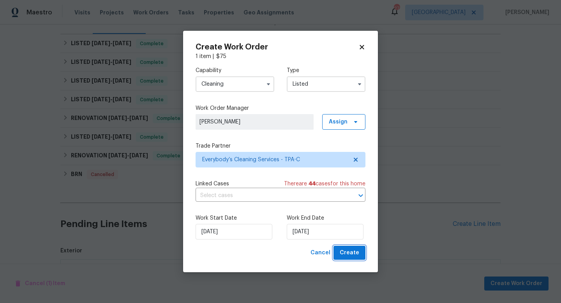
click at [351, 255] on span "Create" at bounding box center [349, 253] width 19 height 10
checkbox input "false"
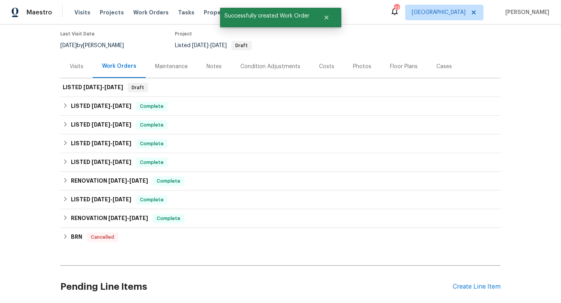
scroll to position [41, 0]
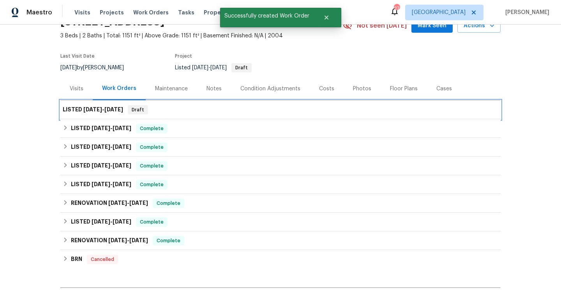
click at [112, 107] on span "[DATE]" at bounding box center [113, 109] width 19 height 5
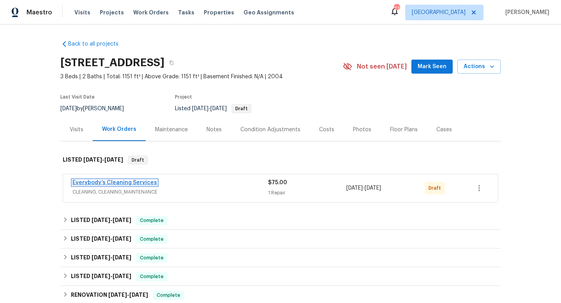
click at [135, 180] on link "Everybody’s Cleaning Services" at bounding box center [115, 182] width 85 height 5
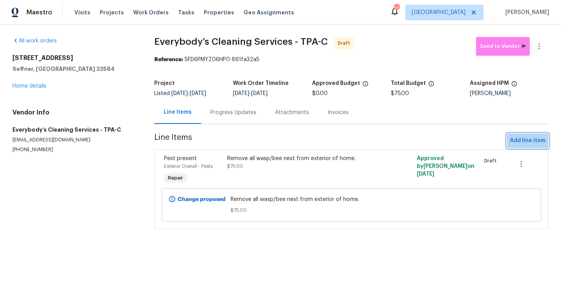
click at [522, 136] on span "Add line item" at bounding box center [527, 141] width 35 height 10
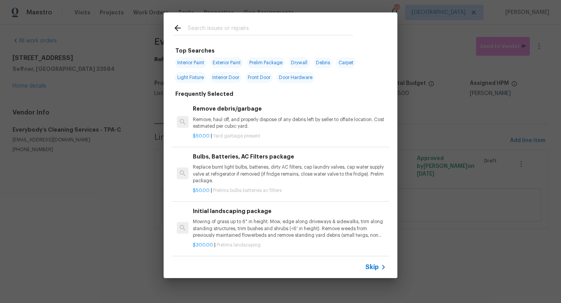
click at [372, 267] on span "Skip" at bounding box center [372, 268] width 13 height 8
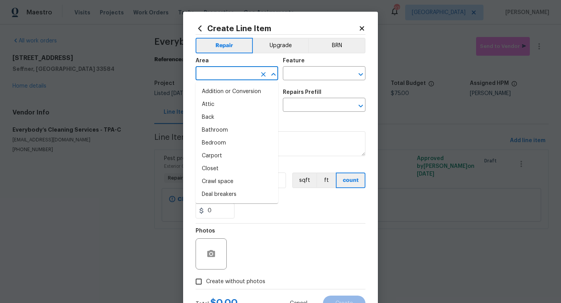
click at [233, 79] on input "text" at bounding box center [226, 74] width 61 height 12
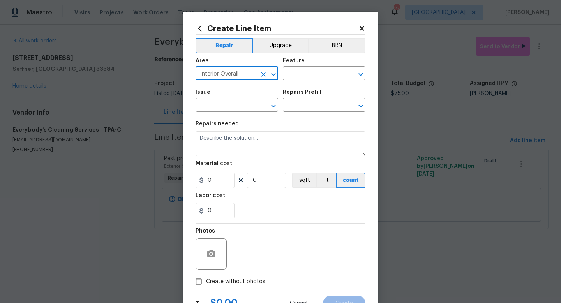
type input "Interior Overall"
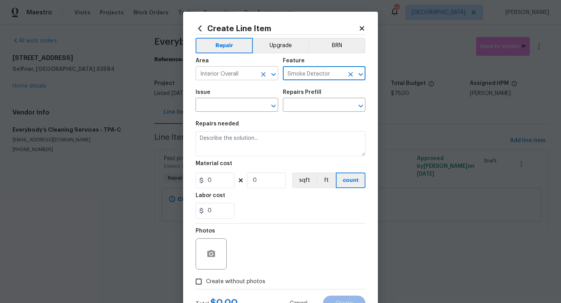
type input "Smoke Detector"
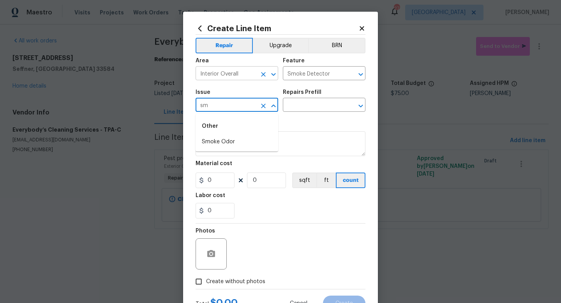
type input "s"
type input "Electrical"
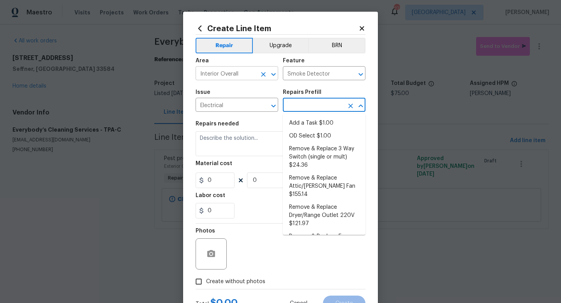
type input "Add a Task $1.00"
type textarea "HPM to detail"
type input "1"
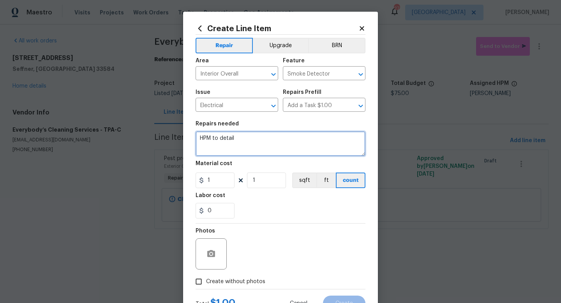
click at [205, 144] on textarea "HPM to detail" at bounding box center [281, 143] width 170 height 25
type textarea "Replace smoke detector battery (beeping)"
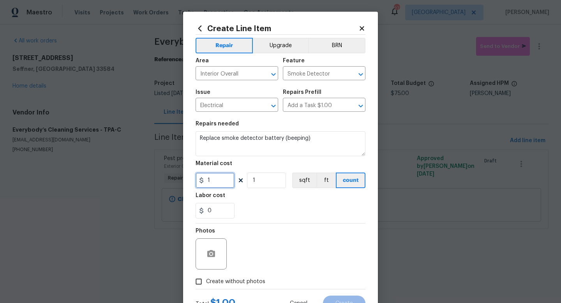
click at [222, 181] on input "1" at bounding box center [215, 181] width 39 height 16
type input "25"
click at [225, 283] on span "Create without photos" at bounding box center [235, 282] width 59 height 8
click at [206, 283] on input "Create without photos" at bounding box center [198, 281] width 15 height 15
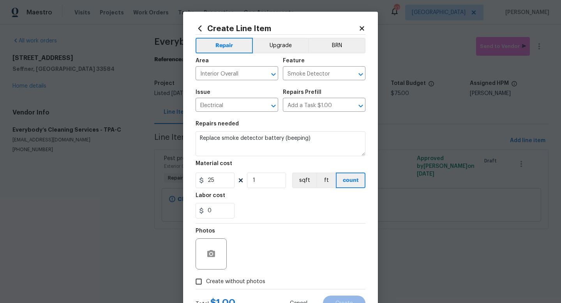
checkbox input "true"
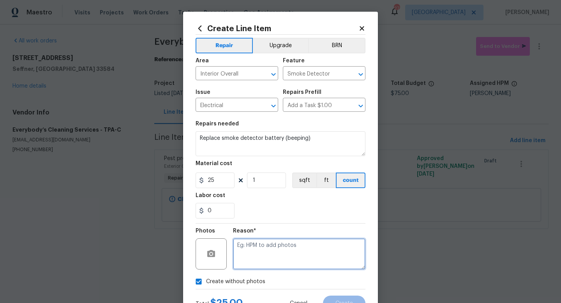
click at [250, 260] on textarea at bounding box center [299, 254] width 133 height 31
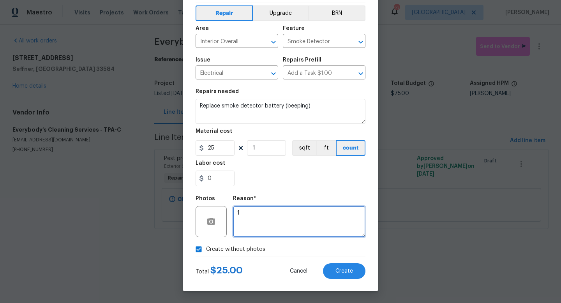
type textarea "1"
click at [331, 279] on div "Create Line Item Repair Upgrade BRN Area Interior Overall ​ Feature Smoke Detec…" at bounding box center [280, 135] width 195 height 312
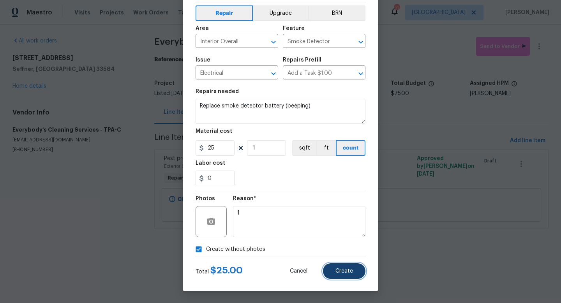
click at [336, 273] on span "Create" at bounding box center [345, 272] width 18 height 6
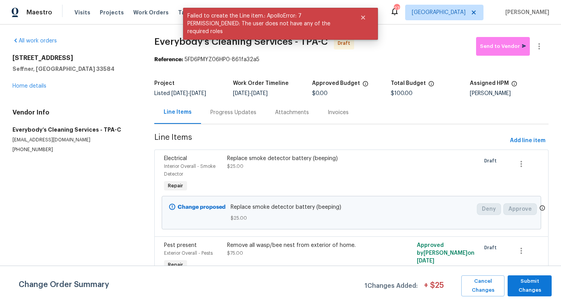
scroll to position [25, 0]
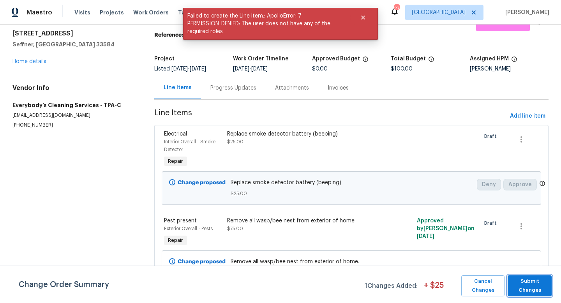
click at [523, 285] on span "Submit Changes" at bounding box center [530, 286] width 36 height 18
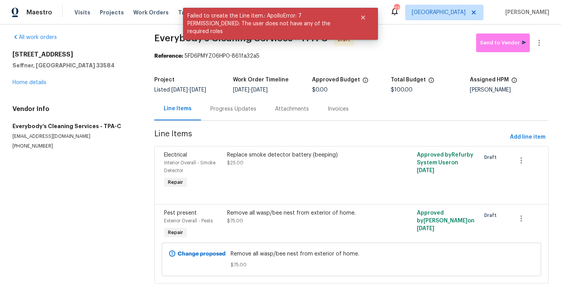
scroll to position [0, 0]
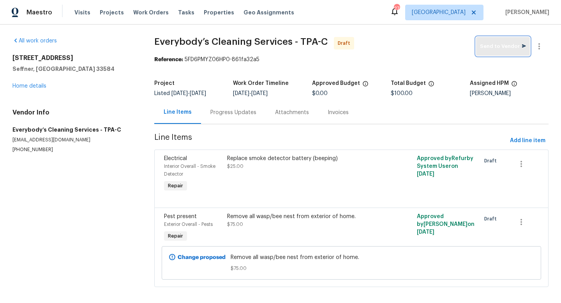
click at [489, 51] on button "Send to Vendor" at bounding box center [503, 46] width 54 height 19
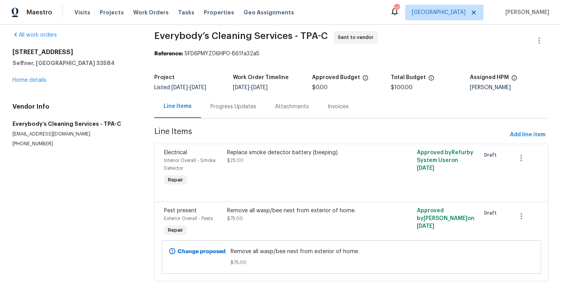
click at [41, 86] on div "All work orders 5211 Mango Fruit St Seffner, FL 33584 Home details Vendor Info …" at bounding box center [73, 89] width 123 height 116
click at [41, 85] on div "All work orders 5211 Mango Fruit St Seffner, FL 33584 Home details Vendor Info …" at bounding box center [73, 89] width 123 height 116
click at [41, 83] on div "5211 Mango Fruit St Seffner, FL 33584 Home details" at bounding box center [73, 66] width 123 height 36
click at [42, 78] on link "Home details" at bounding box center [29, 80] width 34 height 5
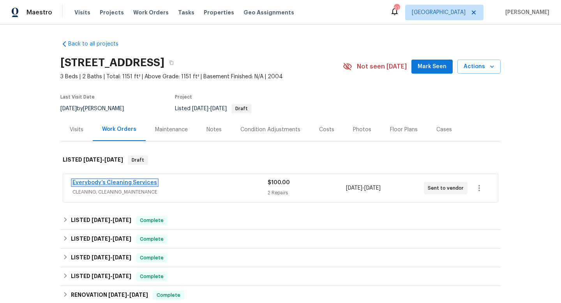
click at [122, 183] on link "Everybody’s Cleaning Services" at bounding box center [115, 182] width 85 height 5
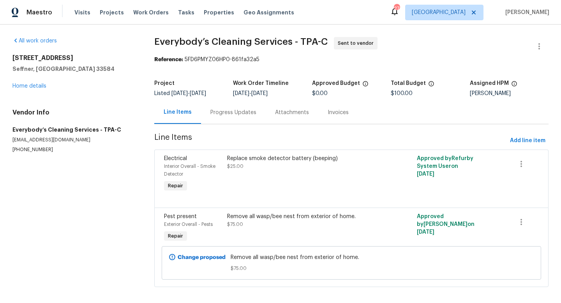
click at [41, 89] on div "5211 Mango Fruit St Seffner, FL 33584 Home details" at bounding box center [73, 72] width 123 height 36
click at [35, 85] on link "Home details" at bounding box center [29, 85] width 34 height 5
